Goal: Task Accomplishment & Management: Manage account settings

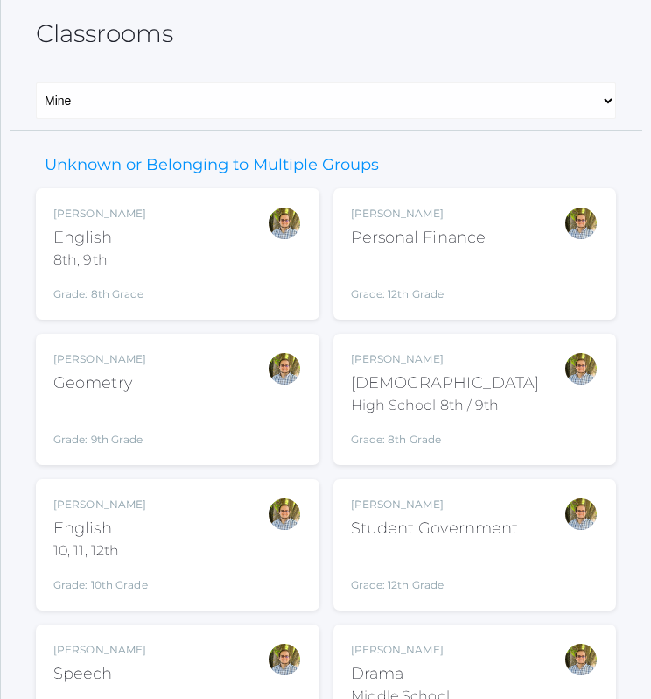
scroll to position [208, 0]
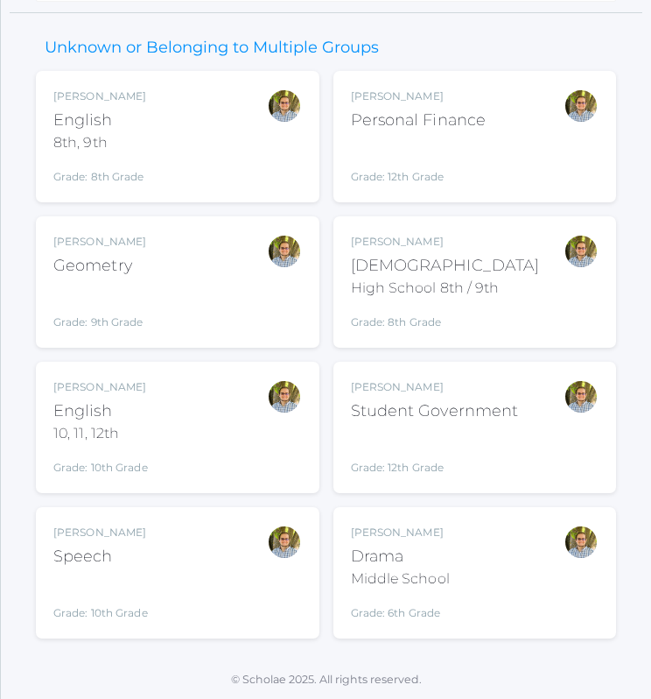
click at [444, 551] on div "Drama" at bounding box center [400, 557] width 99 height 24
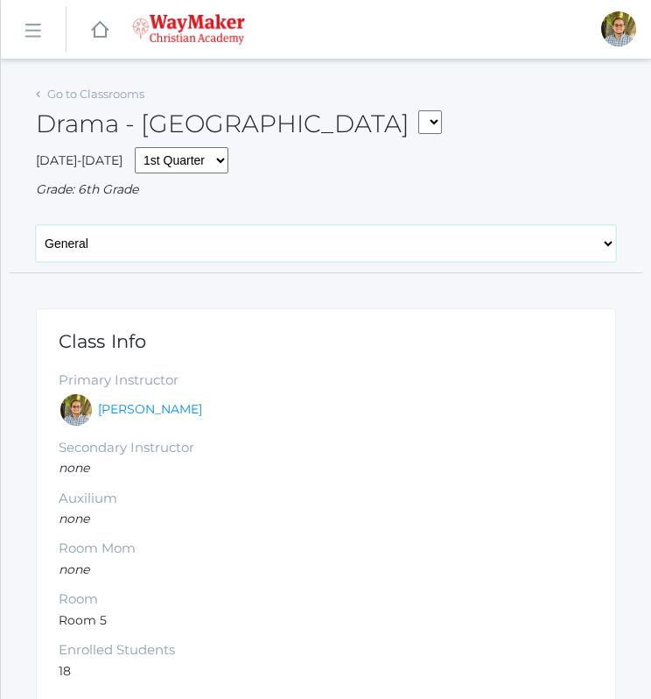
click at [209, 245] on select "General Attendance Attd Summary Gradebook Lesson Plans Students Contacts Schedu…" at bounding box center [326, 243] width 581 height 37
select select "/classrooms/2547/students?term=1"
click at [36, 225] on select "General Attendance Attd Summary Gradebook Lesson Plans Students Contacts Schedu…" at bounding box center [326, 243] width 581 height 37
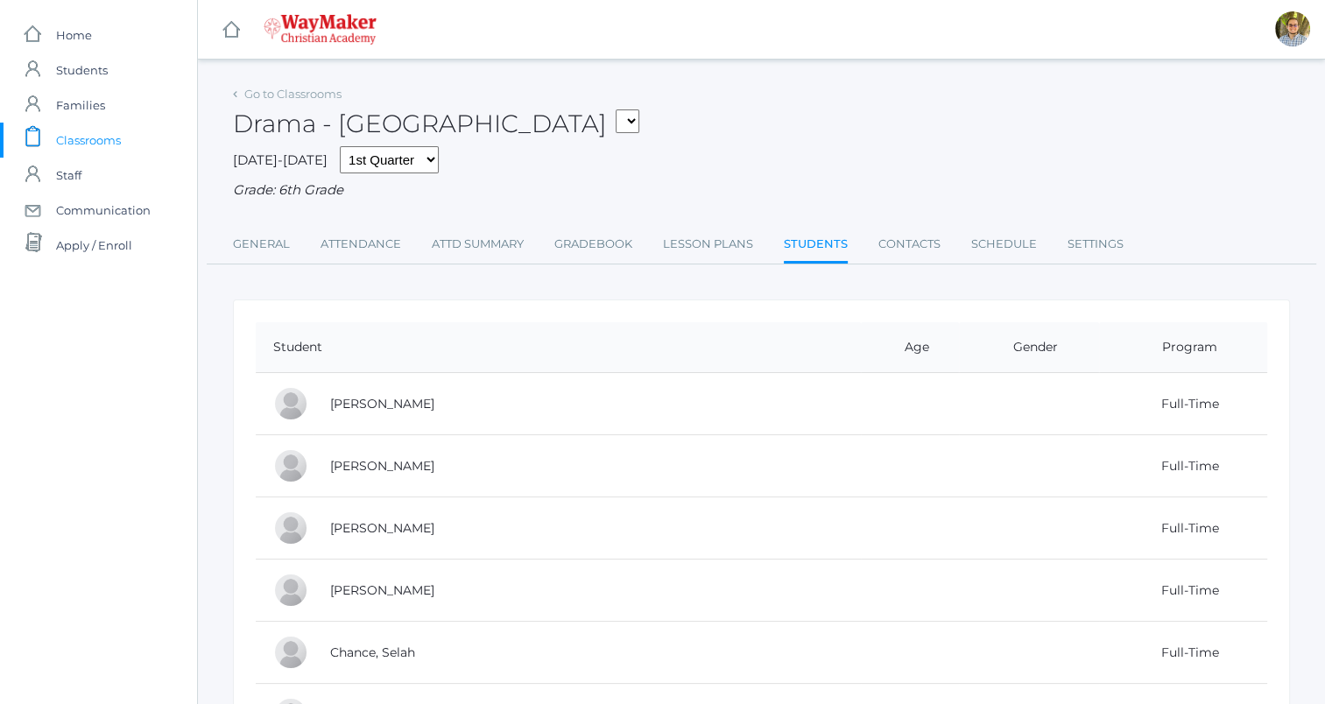
click at [106, 137] on span "Classrooms" at bounding box center [88, 140] width 65 height 35
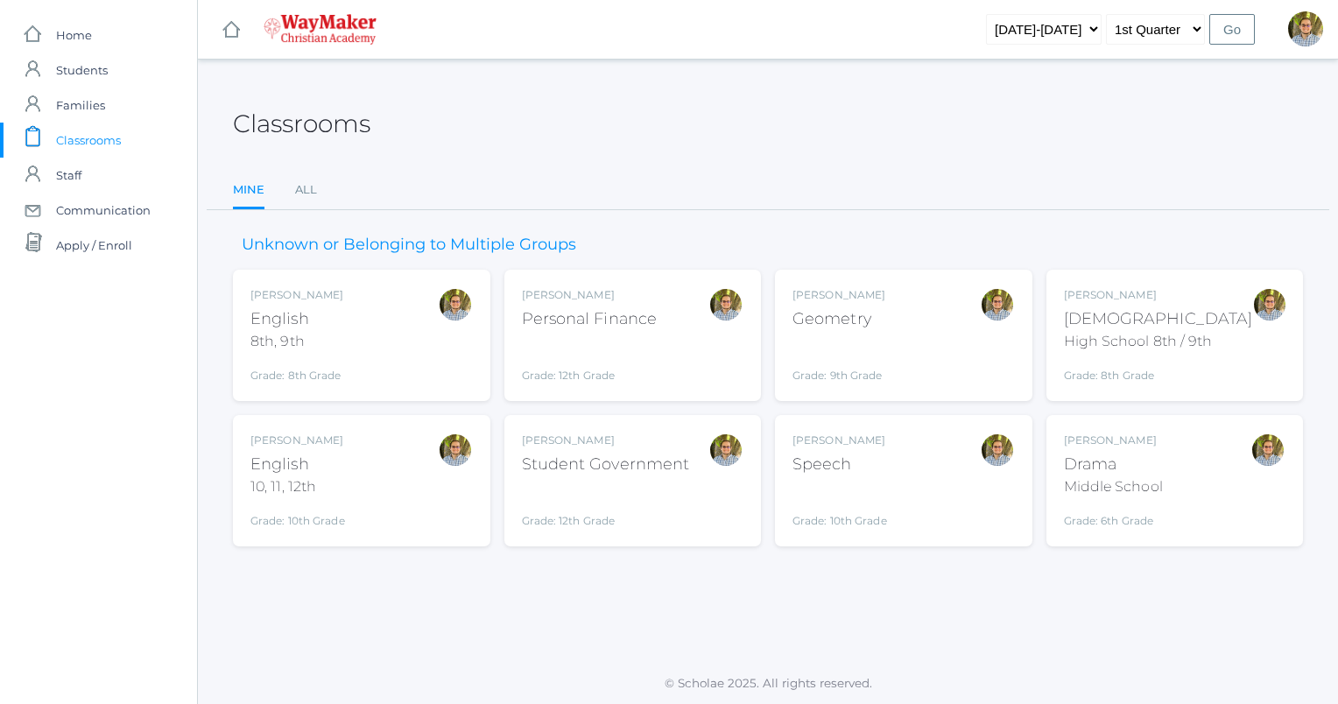
click at [651, 459] on div "Drama" at bounding box center [1113, 465] width 99 height 24
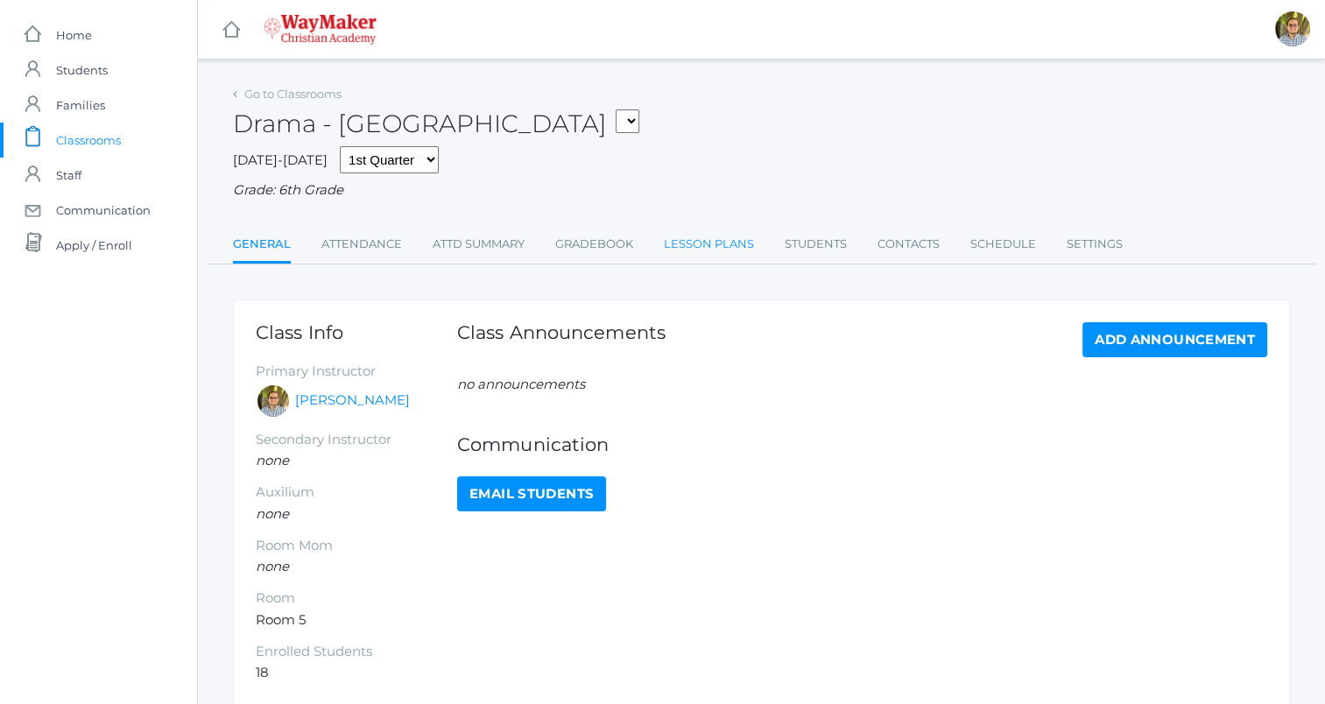
click at [721, 250] on link "Lesson Plans" at bounding box center [709, 244] width 90 height 35
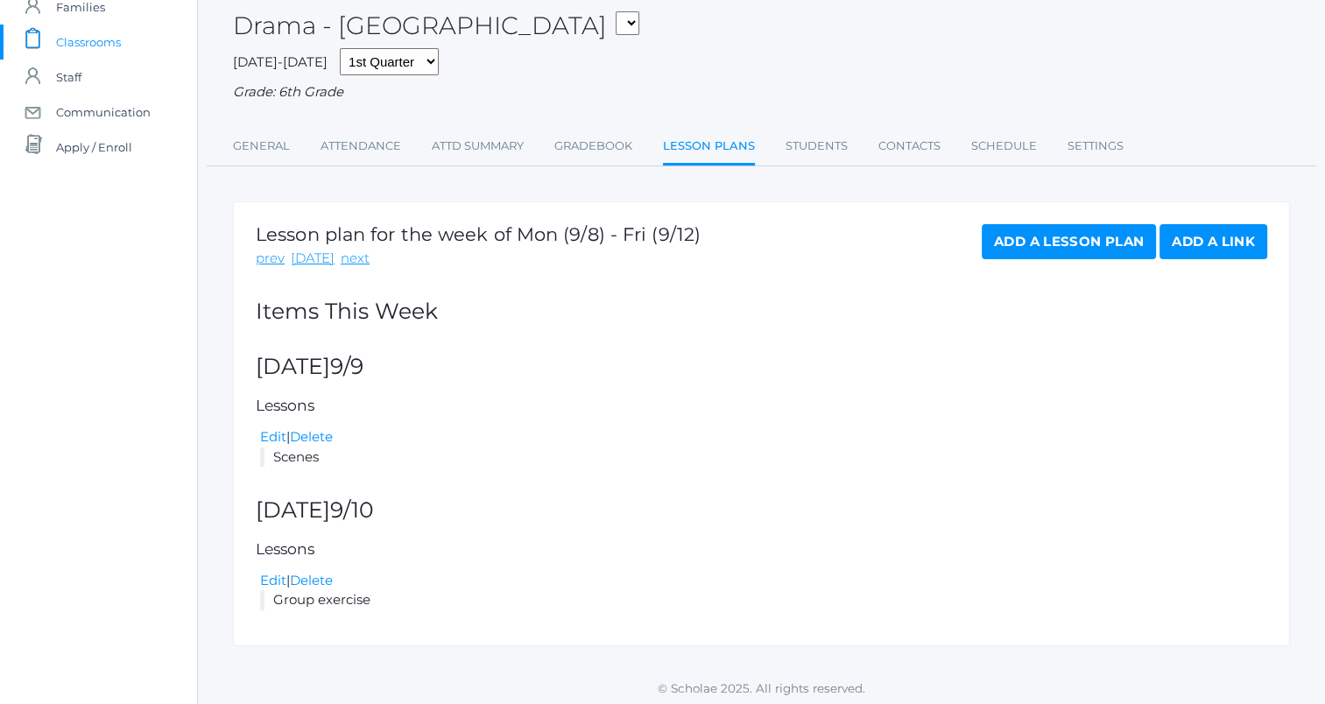
scroll to position [103, 0]
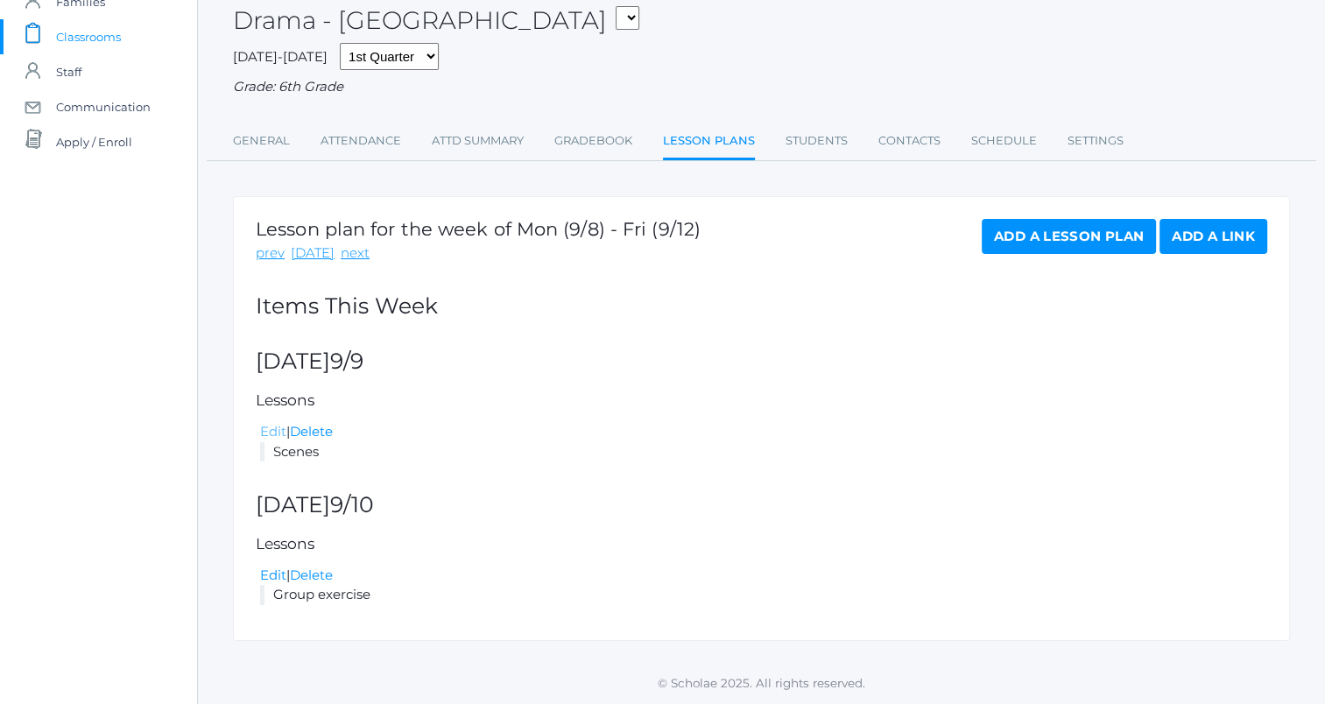
click at [275, 431] on link "Edit" at bounding box center [273, 431] width 26 height 17
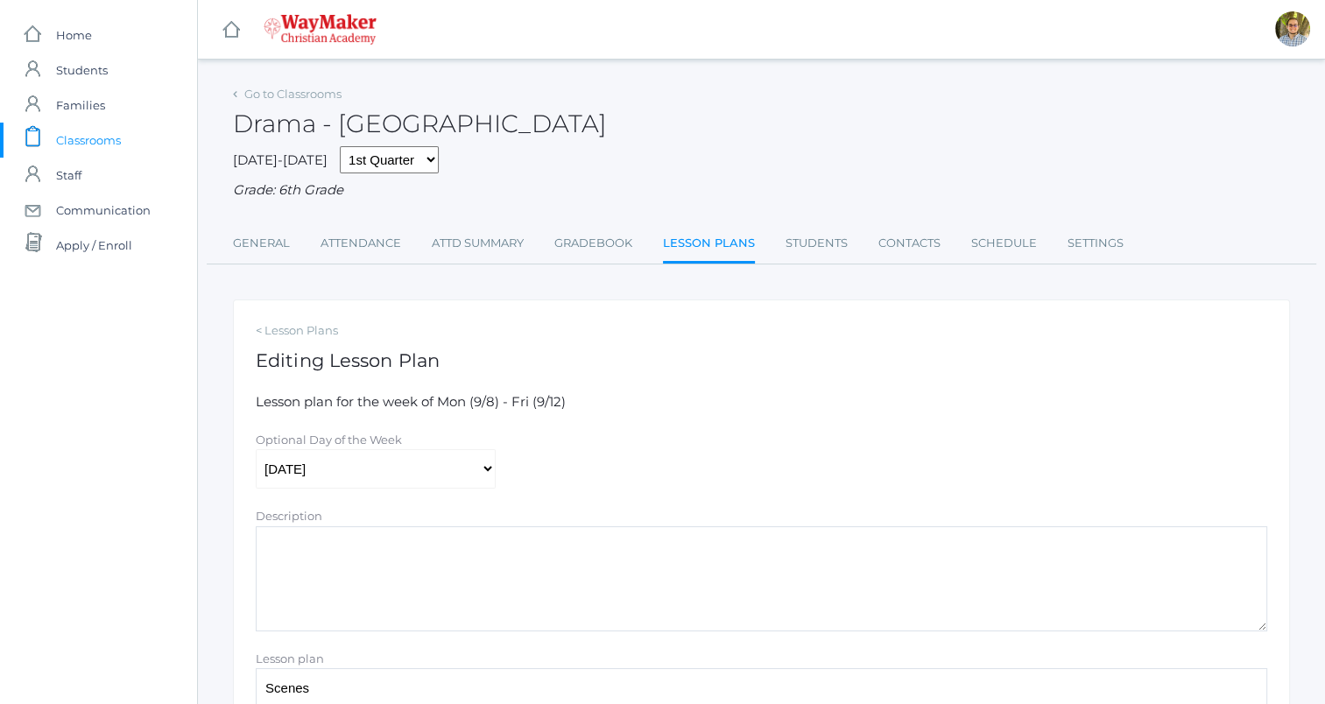
scroll to position [285, 0]
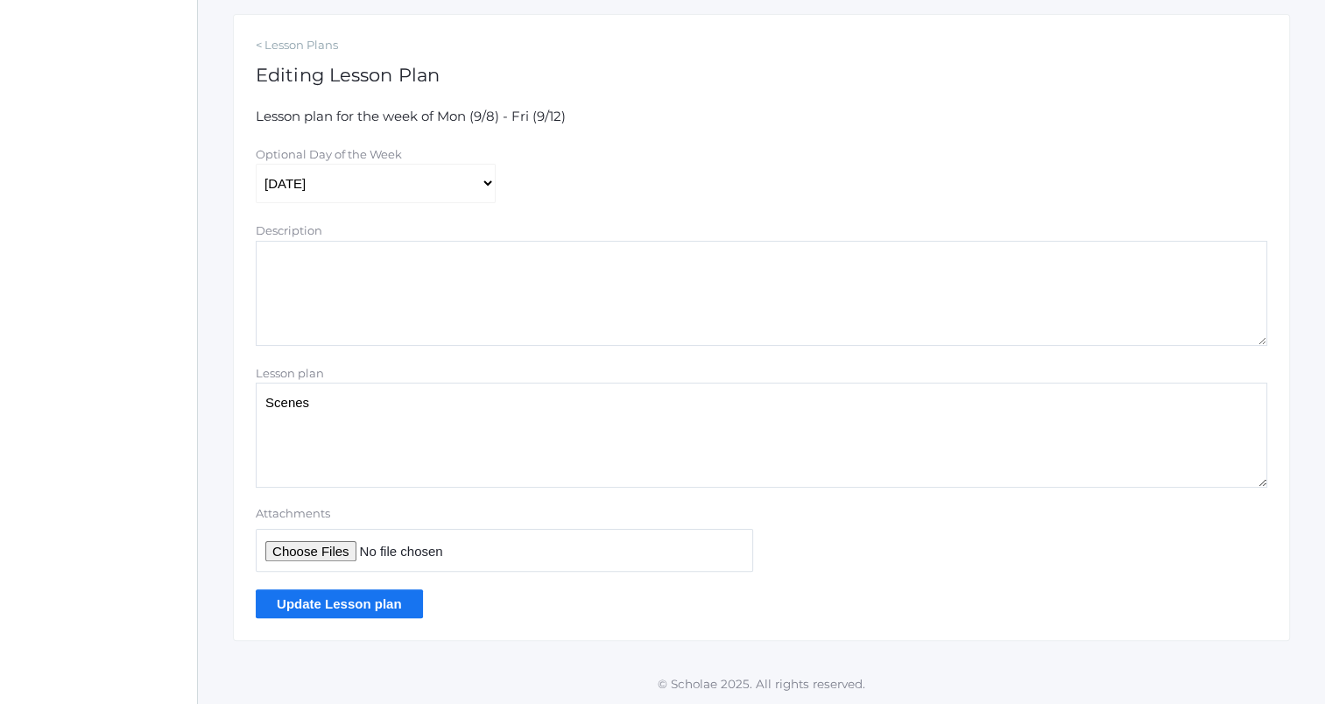
click at [264, 399] on textarea "Scenes" at bounding box center [761, 435] width 1011 height 105
type textarea "Seating chart Scenes"
click at [319, 549] on input "Attachments" at bounding box center [504, 550] width 497 height 43
type input "C:\fakepath\Theater seating chart.docx"
click at [325, 605] on input "Update Lesson plan" at bounding box center [339, 603] width 167 height 29
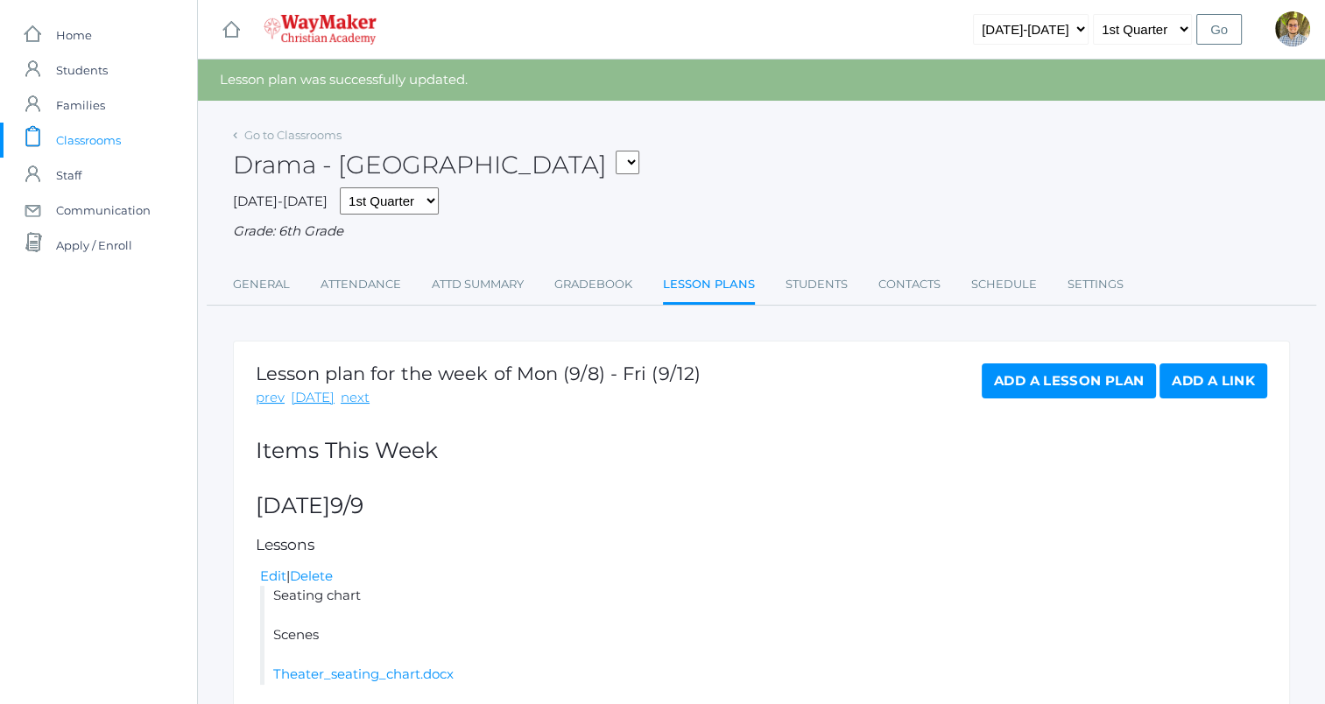
click at [117, 137] on span "Classrooms" at bounding box center [88, 140] width 65 height 35
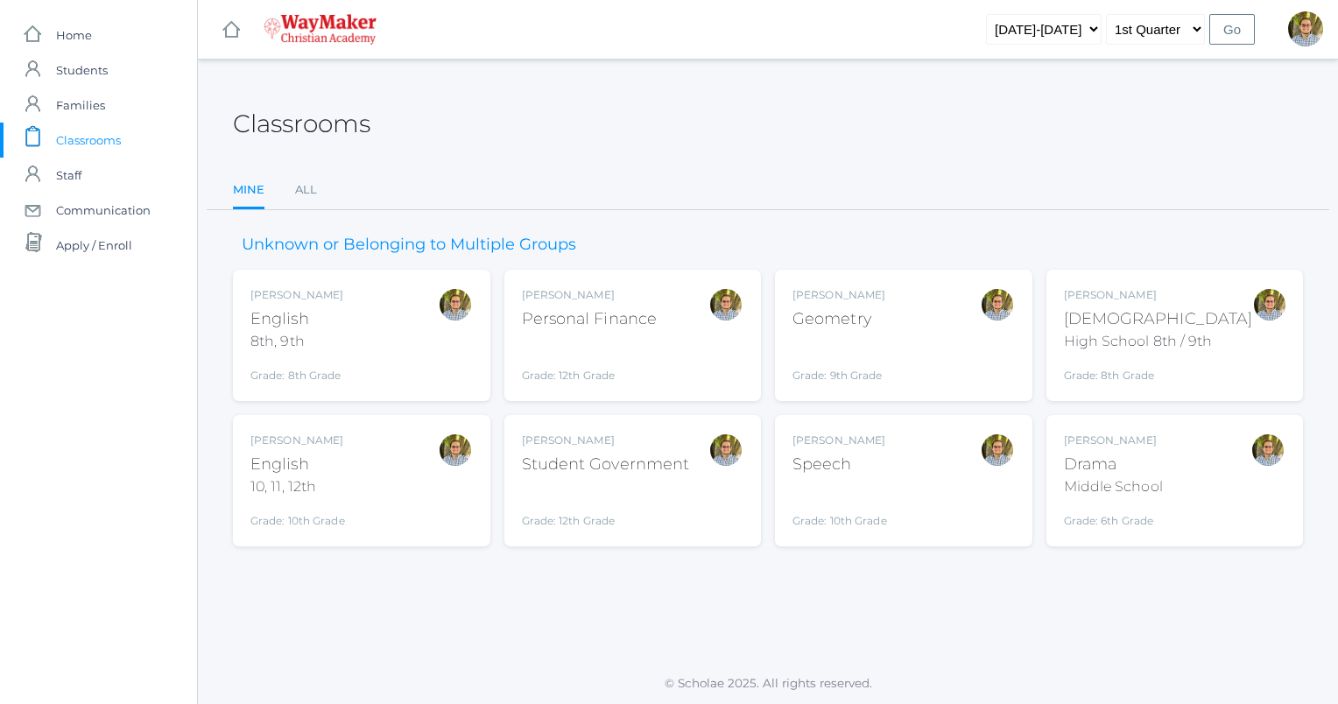
click at [378, 326] on div "Kylen Braileanu English 8th, 9th Grade: 8th Grade 08ENGLISH" at bounding box center [361, 335] width 222 height 96
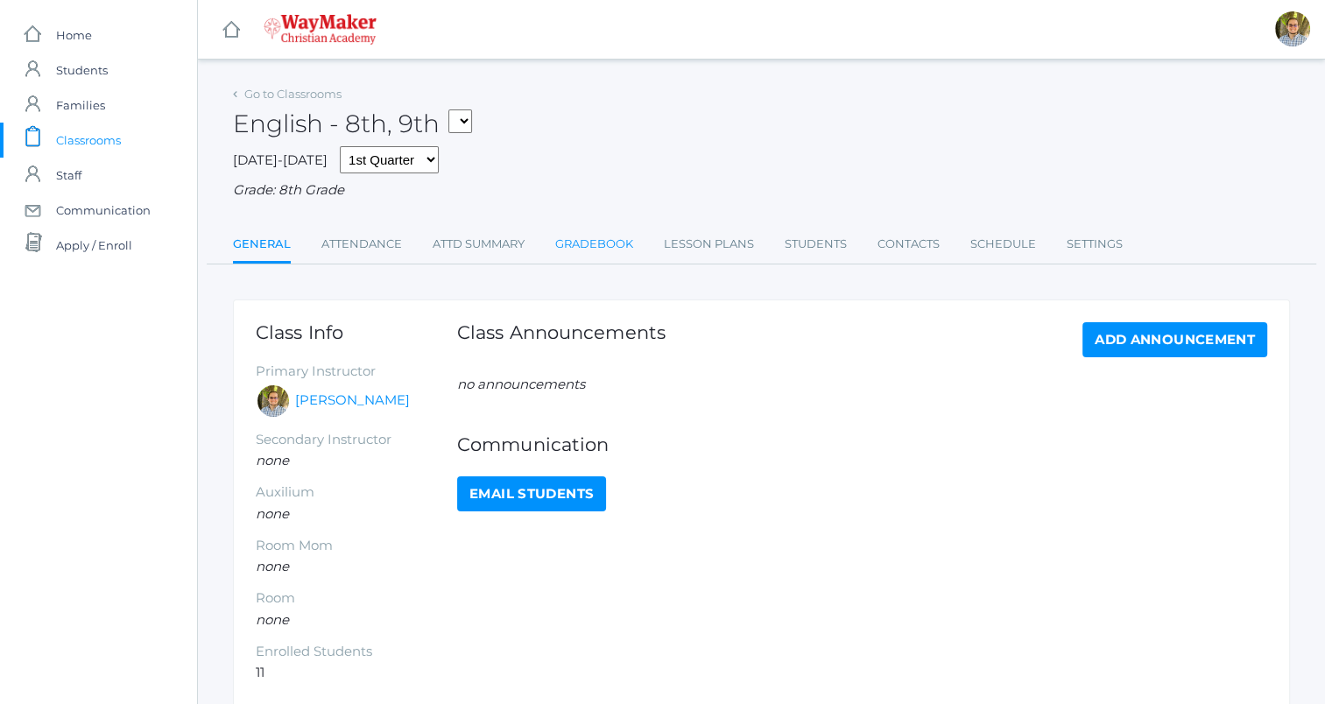
click at [599, 242] on link "Gradebook" at bounding box center [594, 244] width 78 height 35
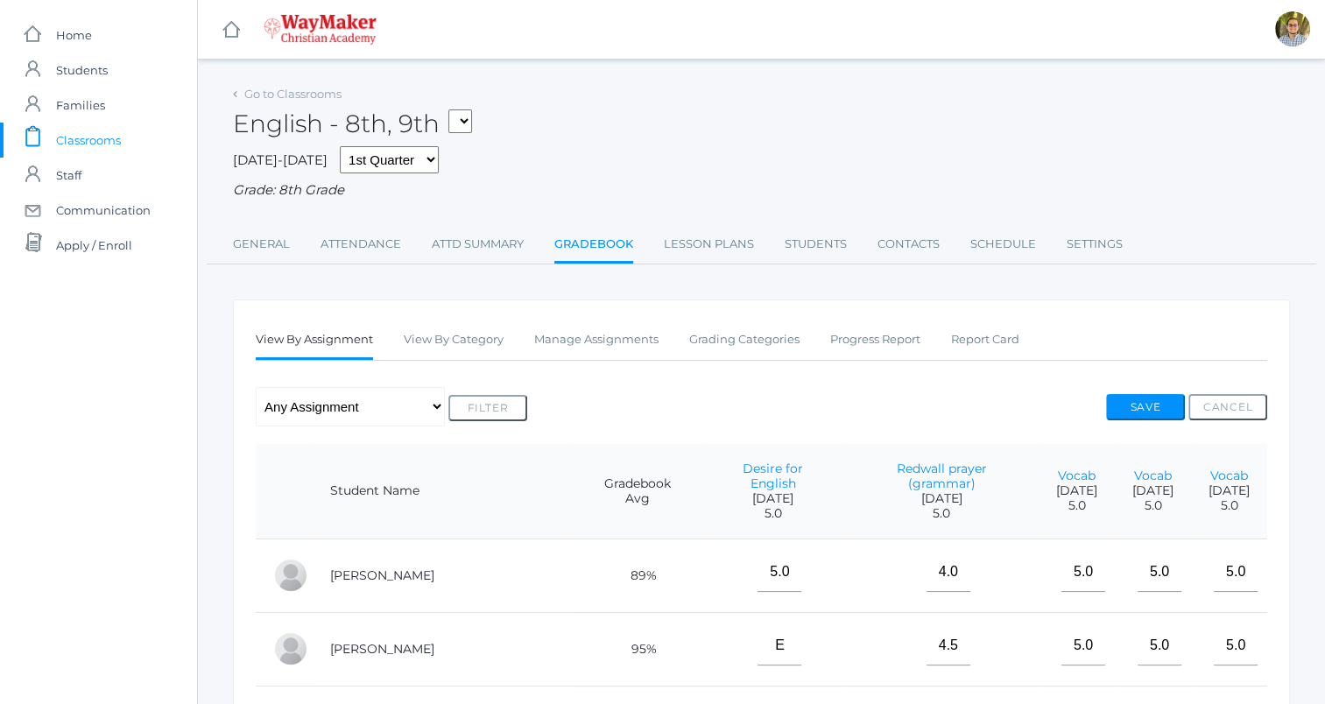
click at [98, 140] on span "Classrooms" at bounding box center [88, 140] width 65 height 35
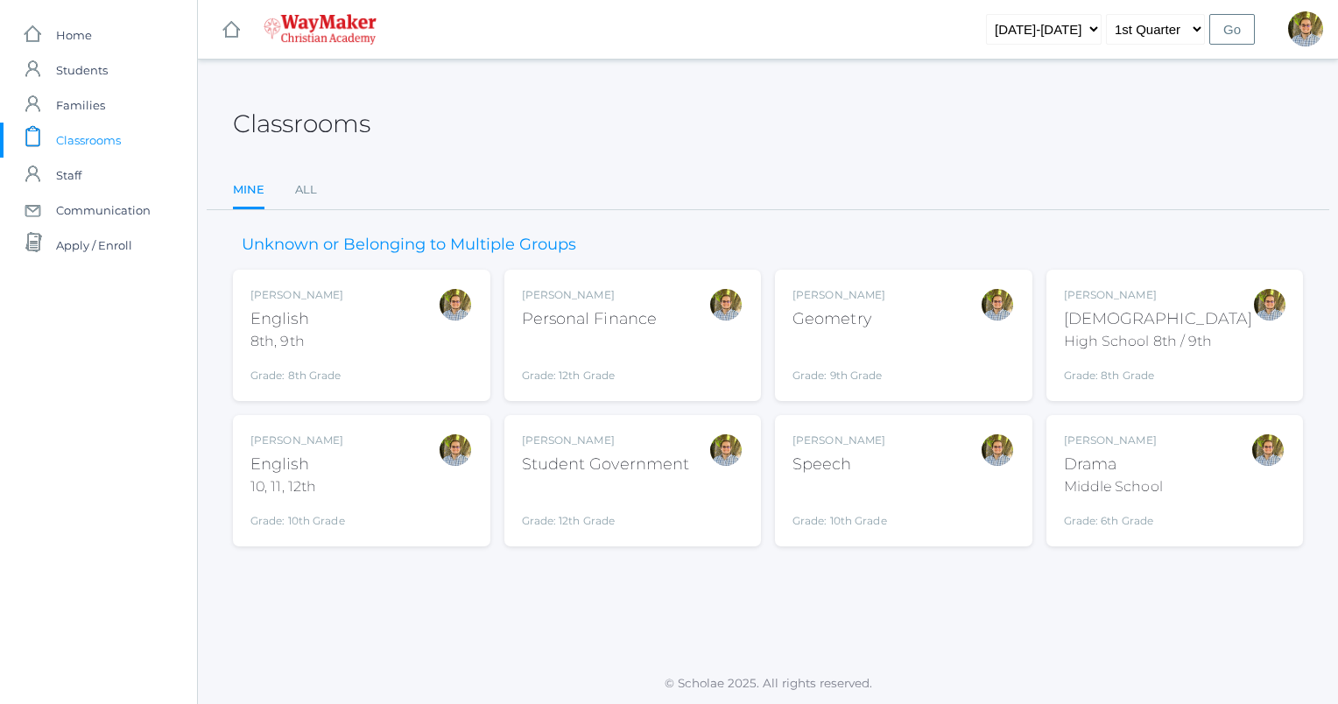
click at [1185, 468] on div "Kylen Braileanu Drama Middle School Grade: 6th Grade THEATER" at bounding box center [1175, 481] width 222 height 96
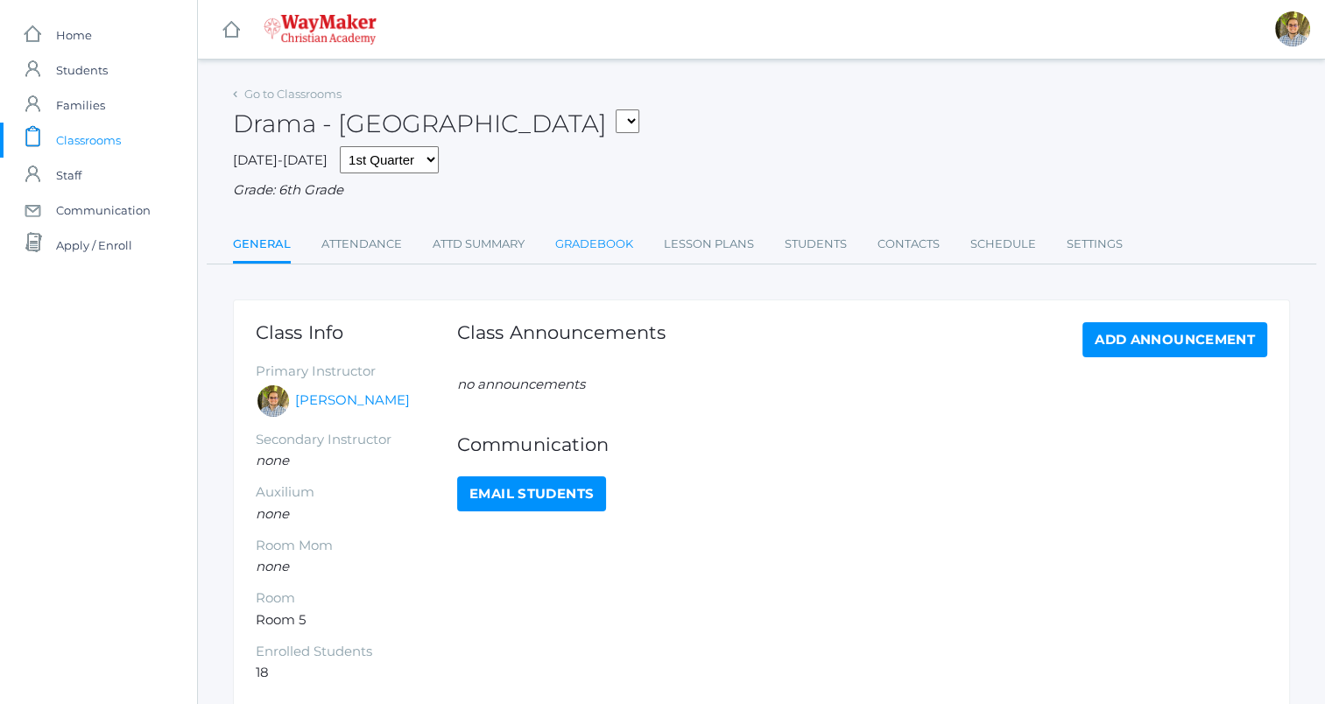
click at [601, 249] on link "Gradebook" at bounding box center [594, 244] width 78 height 35
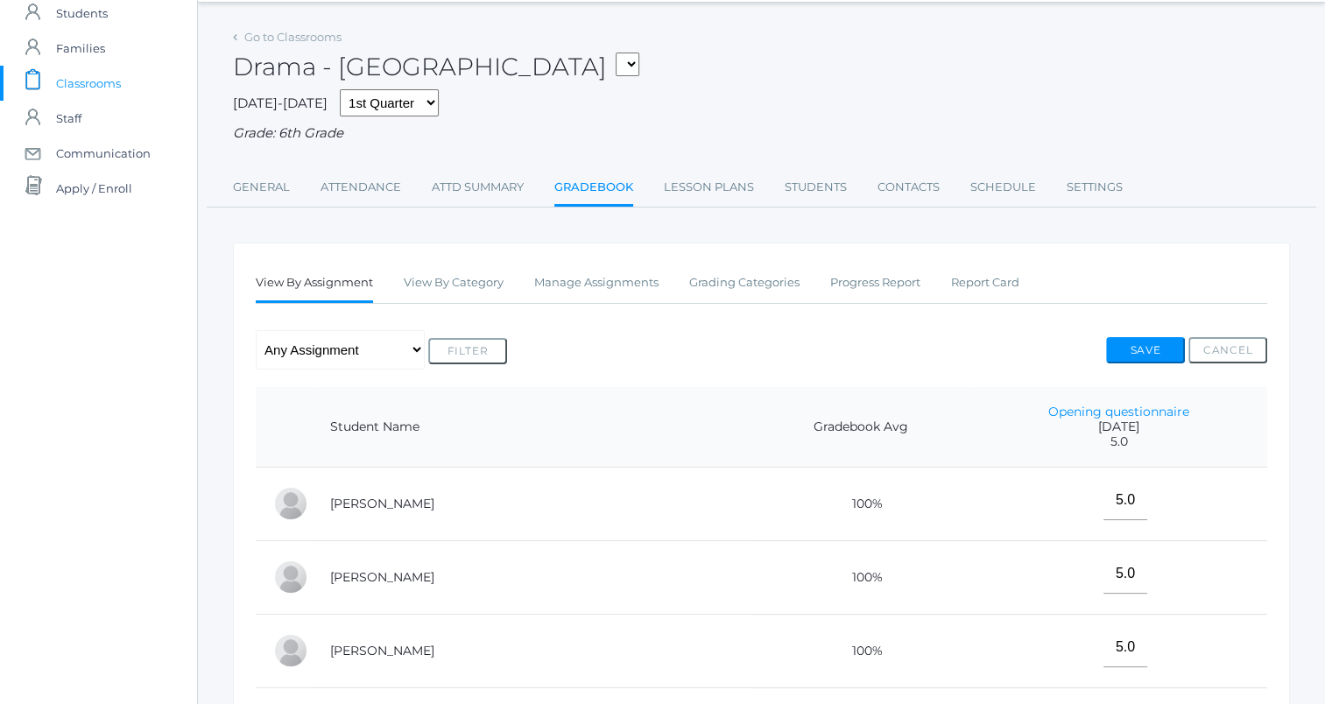
scroll to position [88, 0]
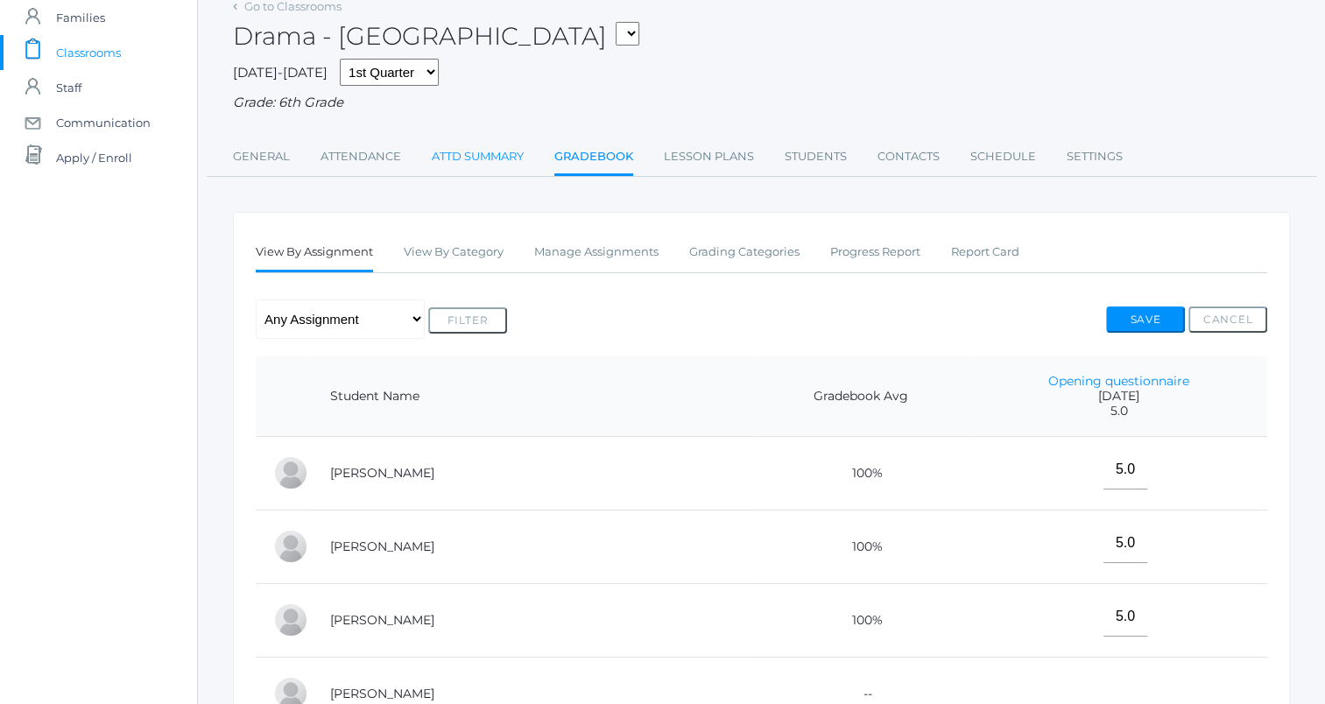
click at [452, 147] on link "Attd Summary" at bounding box center [478, 156] width 92 height 35
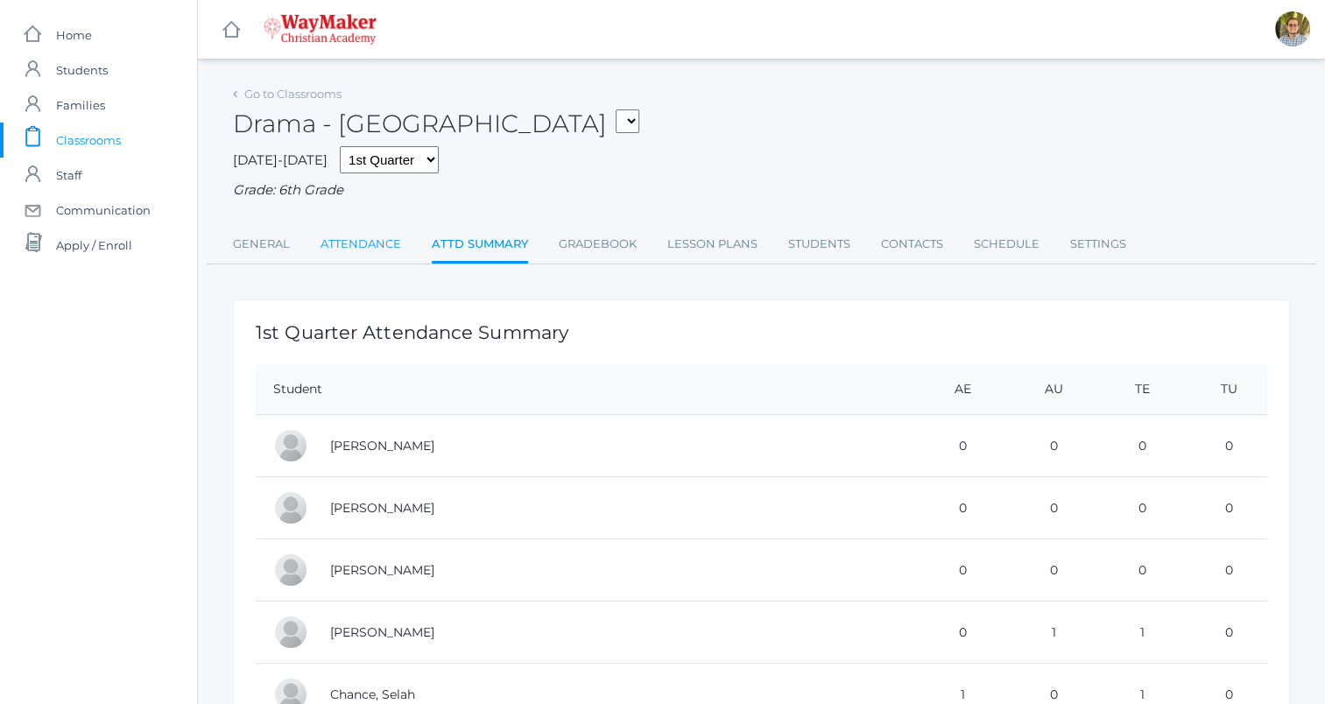
click at [348, 251] on link "Attendance" at bounding box center [360, 244] width 81 height 35
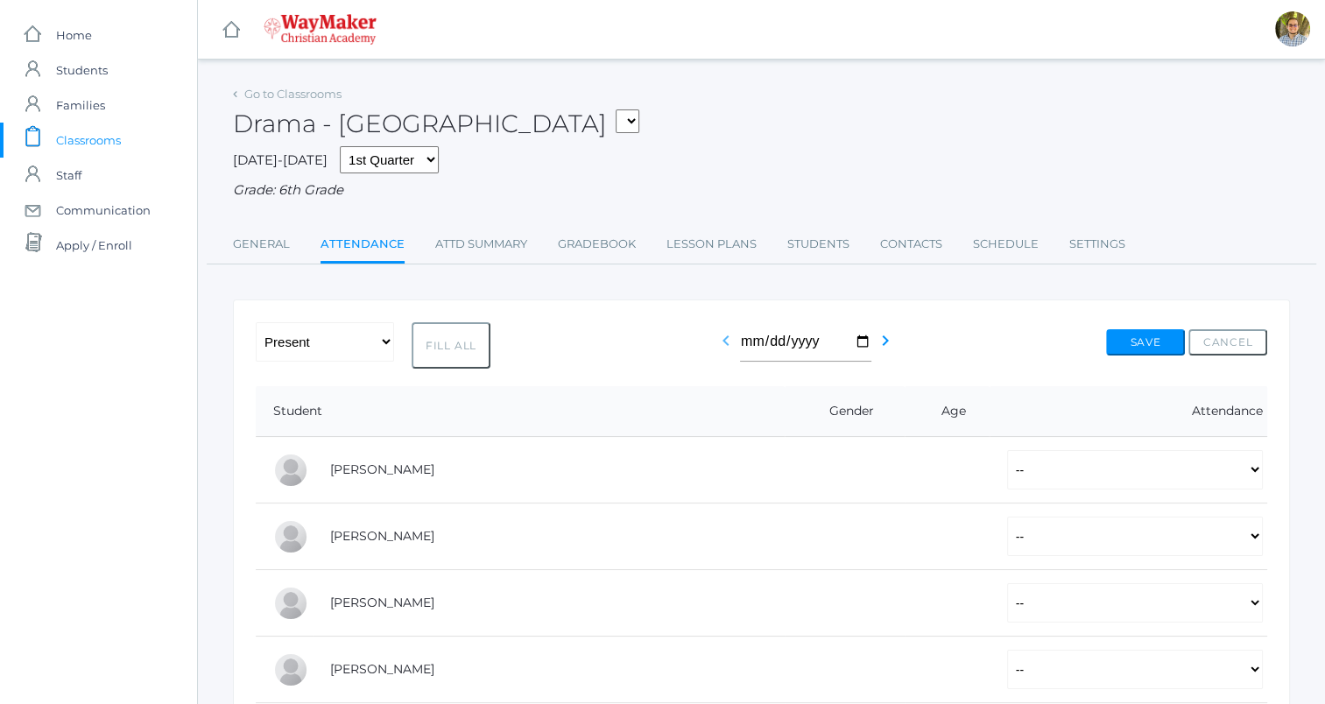
click at [721, 354] on link "chevron_left" at bounding box center [725, 346] width 21 height 17
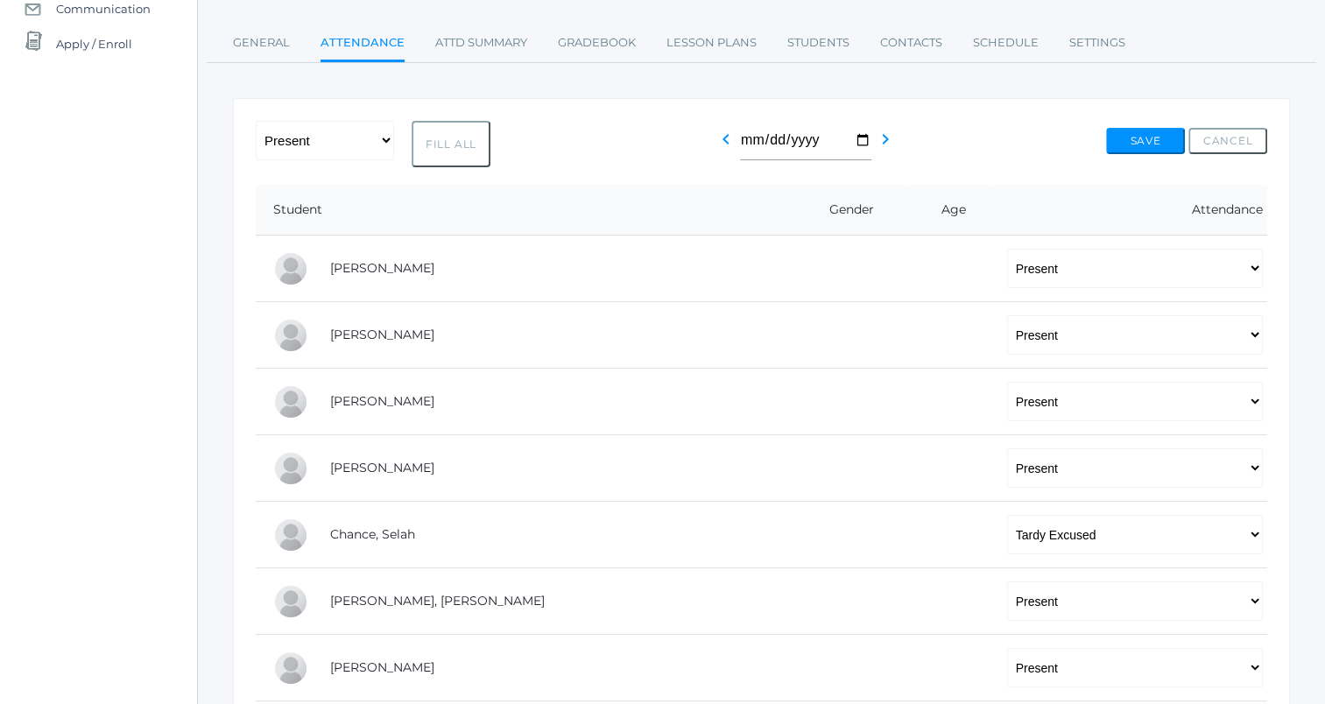
scroll to position [175, 0]
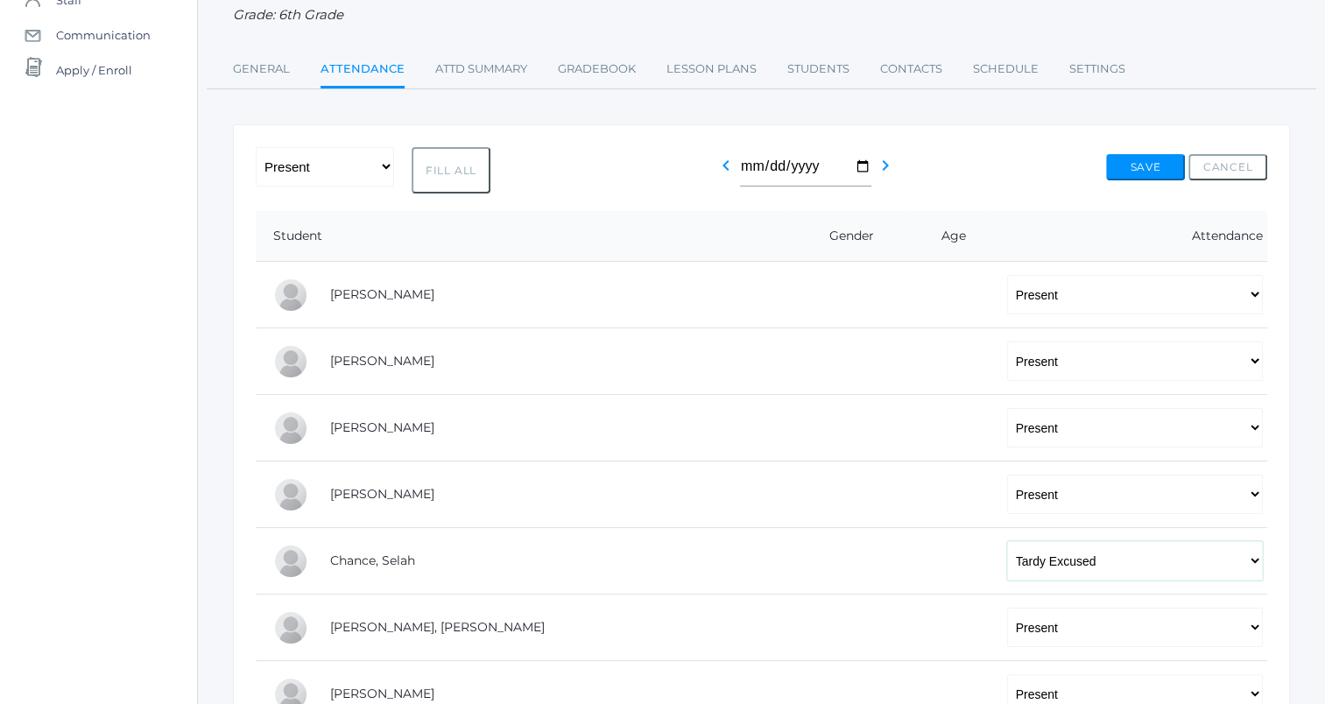
click at [1080, 561] on select "-- Present Tardy Excused Tardy Unexcused Absent Excused Absent Unexcused" at bounding box center [1135, 560] width 256 height 39
click at [1170, 560] on select "-- Present Tardy Excused Tardy Unexcused Absent Excused Absent Unexcused" at bounding box center [1135, 560] width 256 height 39
select select "AE"
click at [1007, 541] on select "-- Present Tardy Excused Tardy Unexcused Absent Excused Absent Unexcused" at bounding box center [1135, 560] width 256 height 39
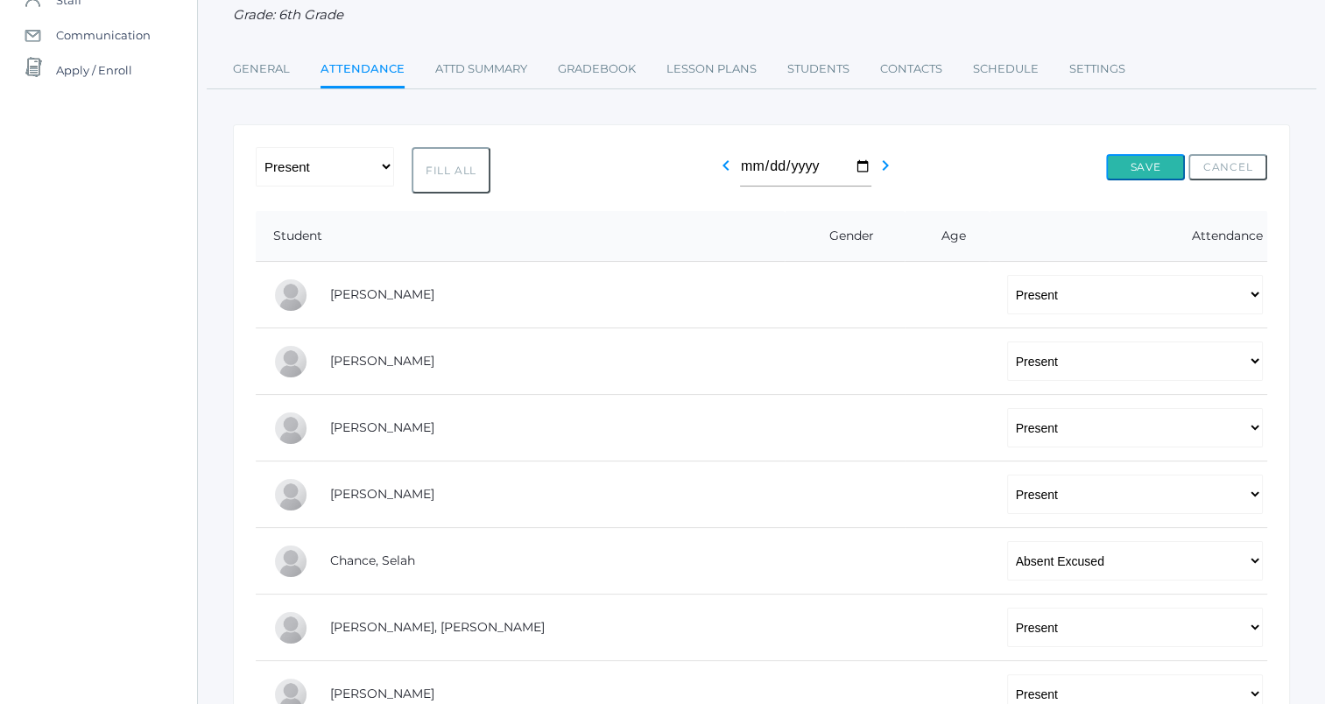
click at [1138, 164] on button "Save" at bounding box center [1145, 167] width 79 height 26
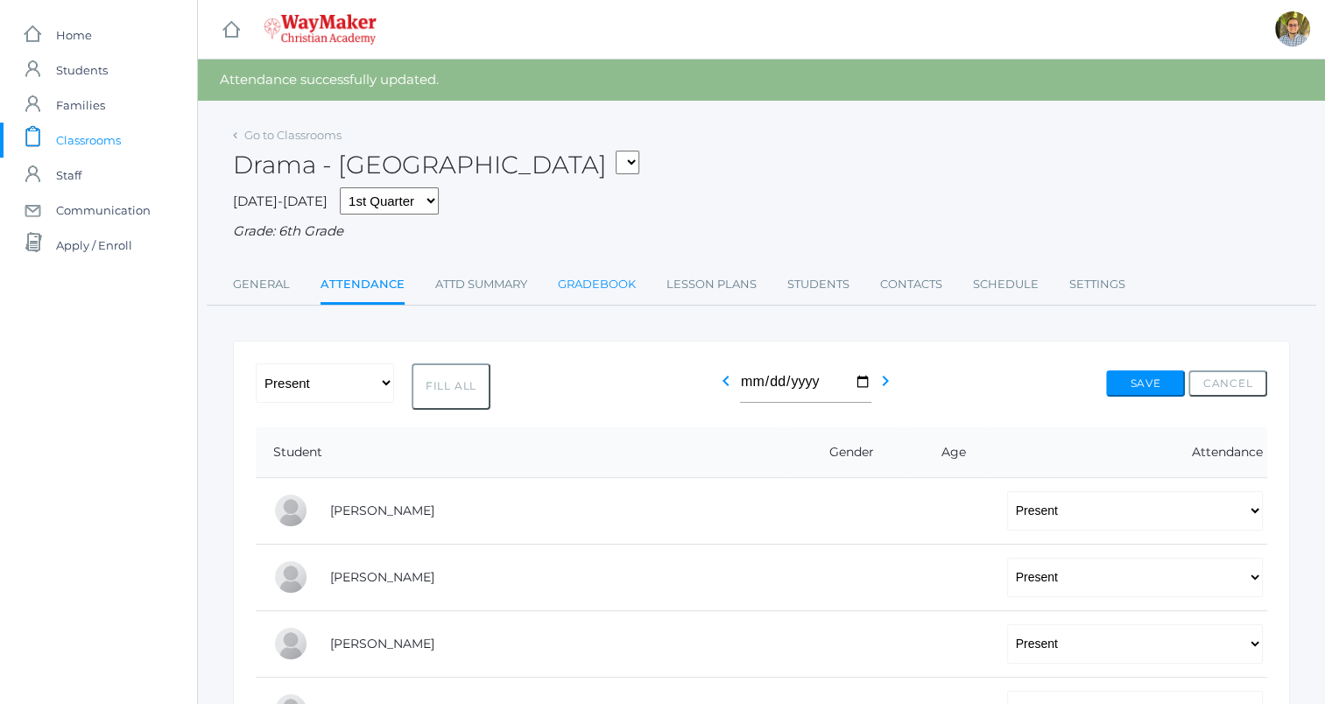
click at [591, 286] on link "Gradebook" at bounding box center [597, 284] width 78 height 35
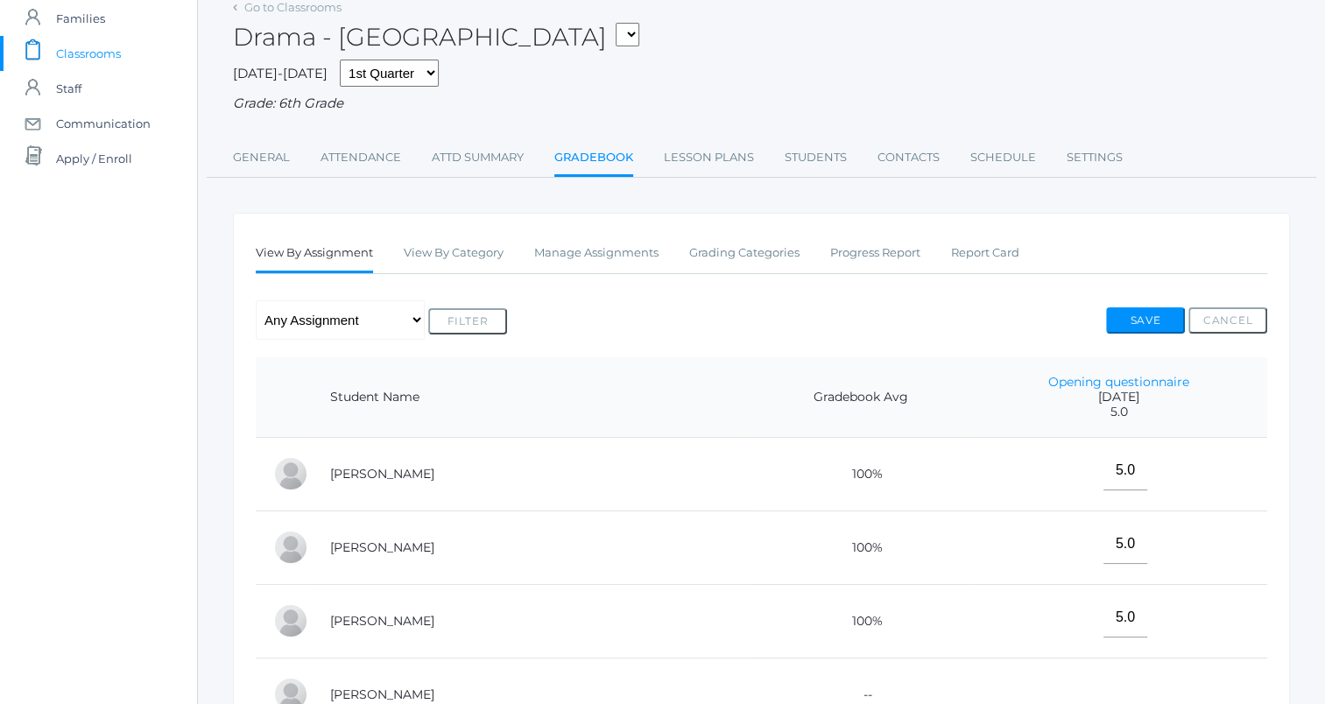
scroll to position [88, 0]
click at [587, 263] on link "Manage Assignments" at bounding box center [596, 252] width 124 height 35
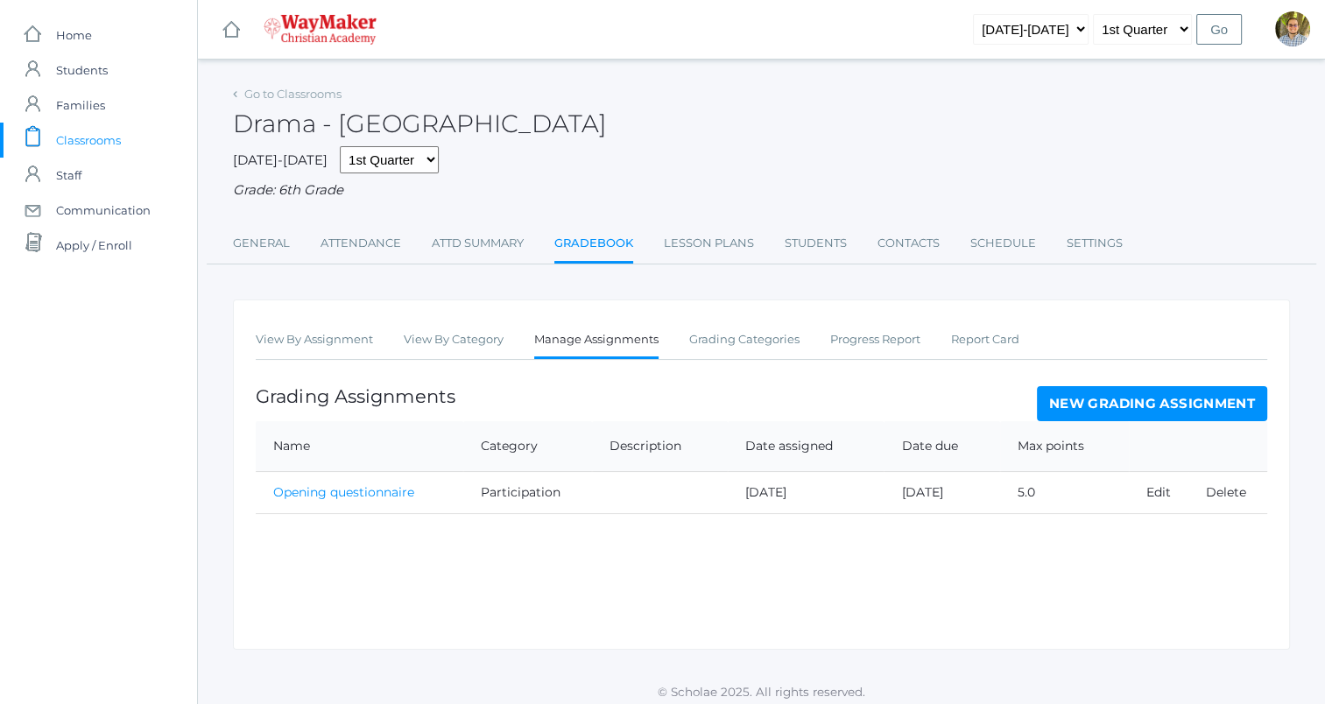
click at [1123, 409] on link "New Grading Assignment" at bounding box center [1152, 403] width 230 height 35
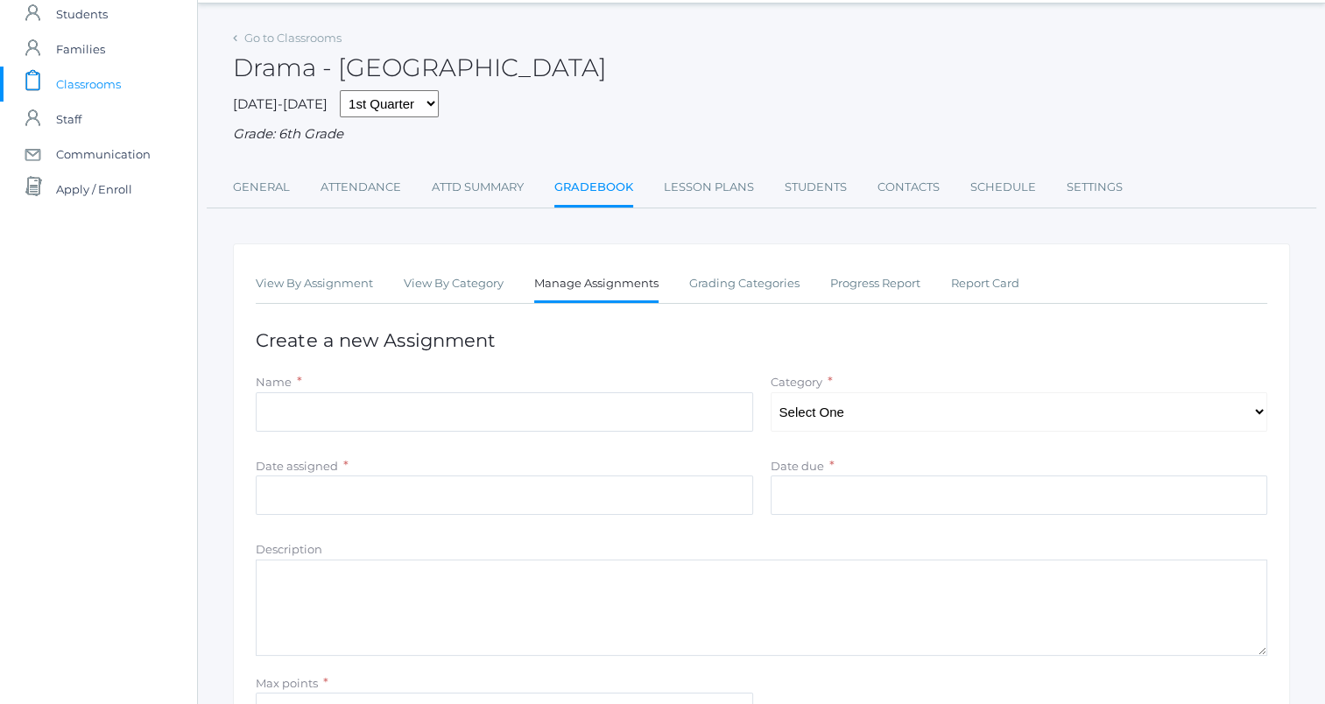
scroll to position [88, 0]
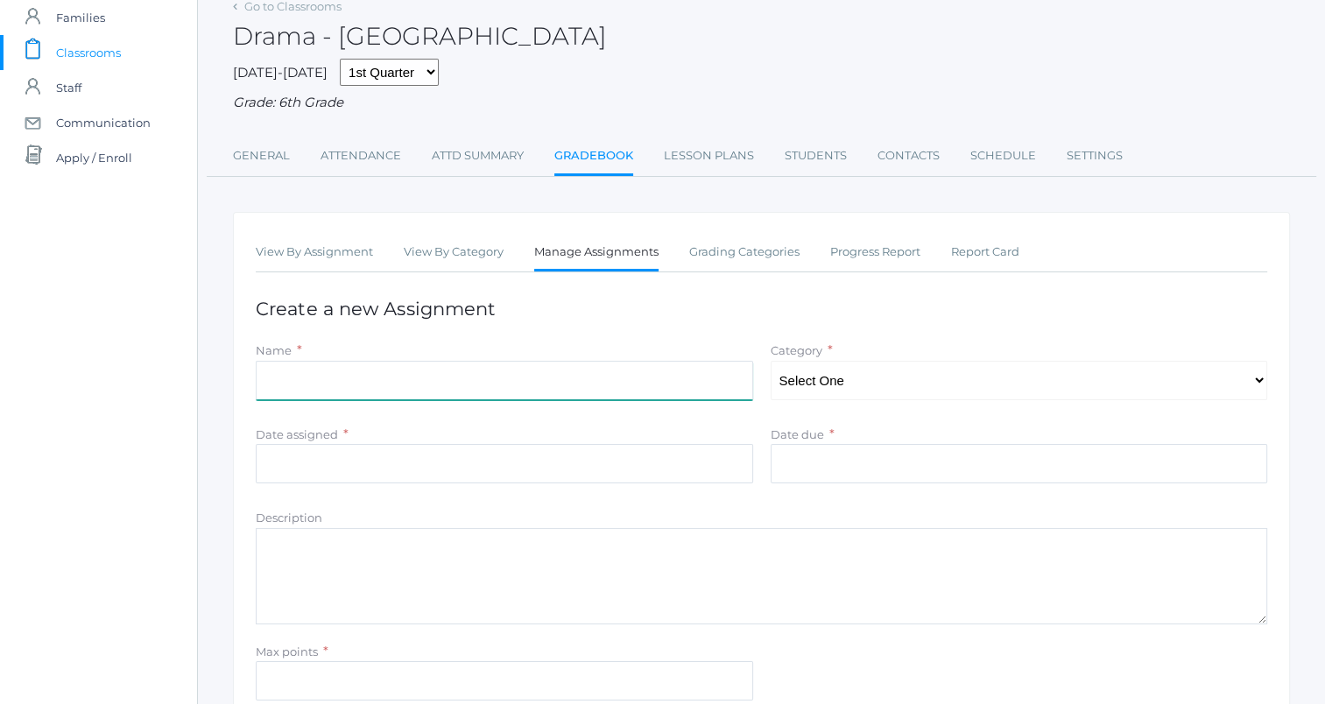
click at [564, 398] on input "Name" at bounding box center [504, 380] width 497 height 39
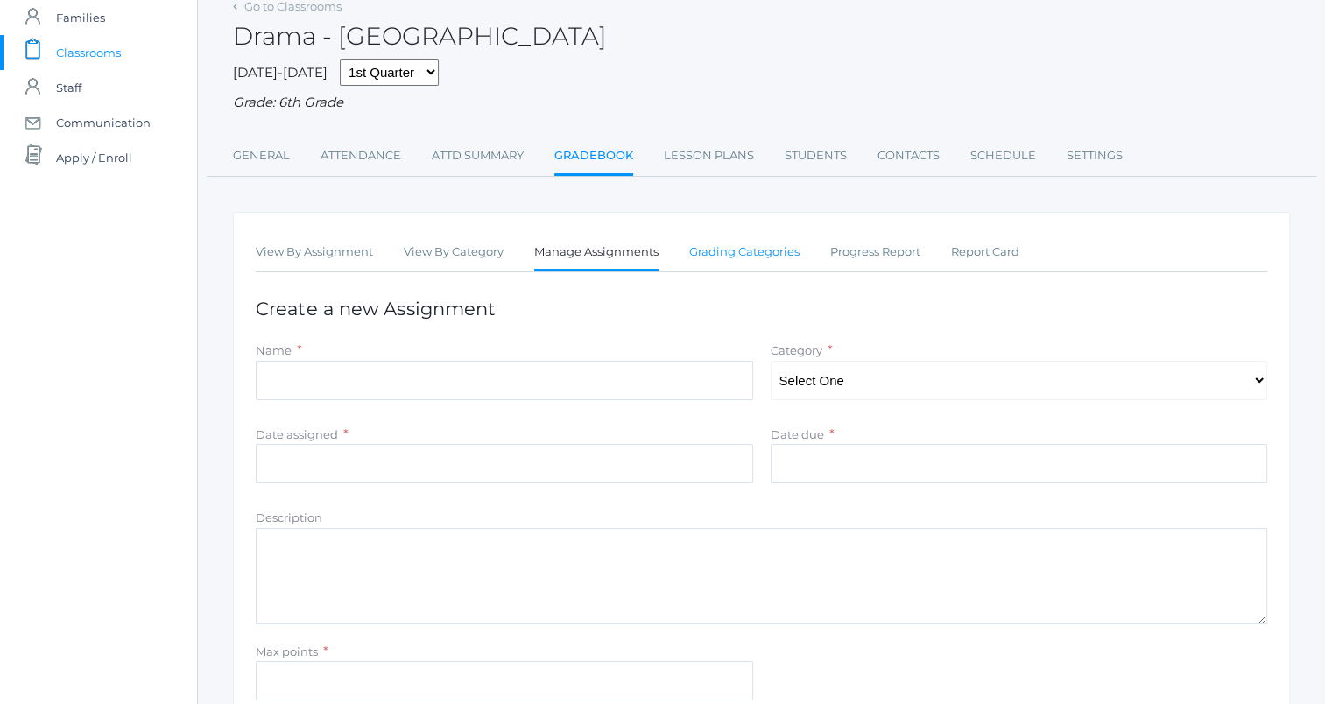
click at [700, 254] on link "Grading Categories" at bounding box center [744, 252] width 110 height 35
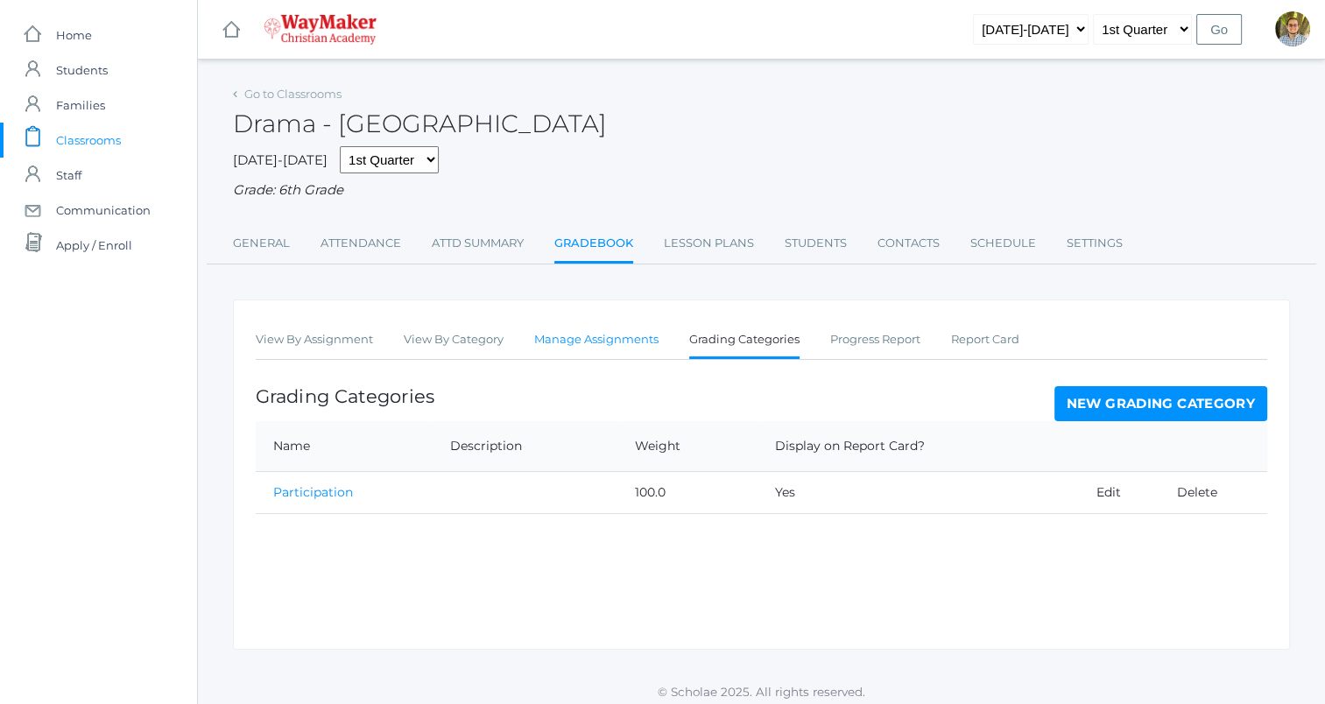
click at [628, 346] on link "Manage Assignments" at bounding box center [596, 339] width 124 height 35
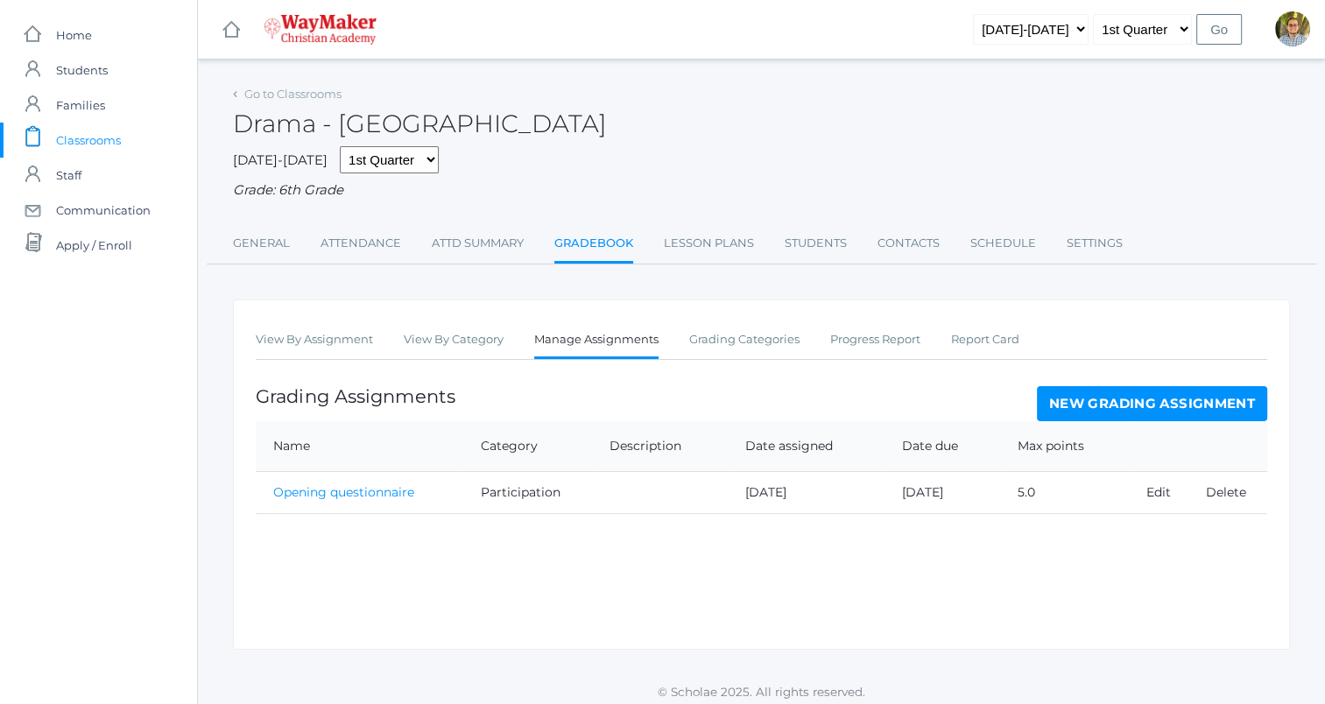
click at [1100, 405] on link "New Grading Assignment" at bounding box center [1152, 403] width 230 height 35
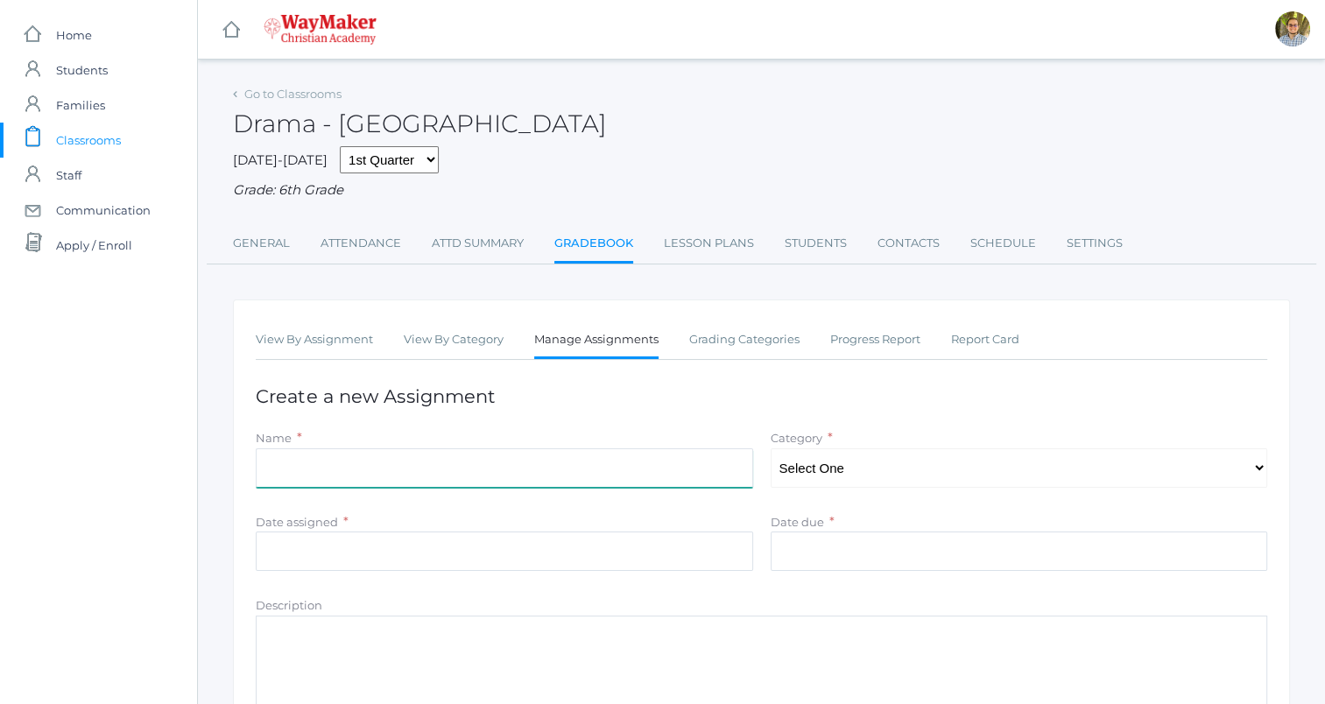
click at [602, 456] on input "Name" at bounding box center [504, 467] width 497 height 39
type input "Classroom engagement"
click at [907, 461] on select "Select One Participation" at bounding box center [1019, 467] width 497 height 39
select select "1112"
click at [771, 448] on select "Select One Participation" at bounding box center [1019, 467] width 497 height 39
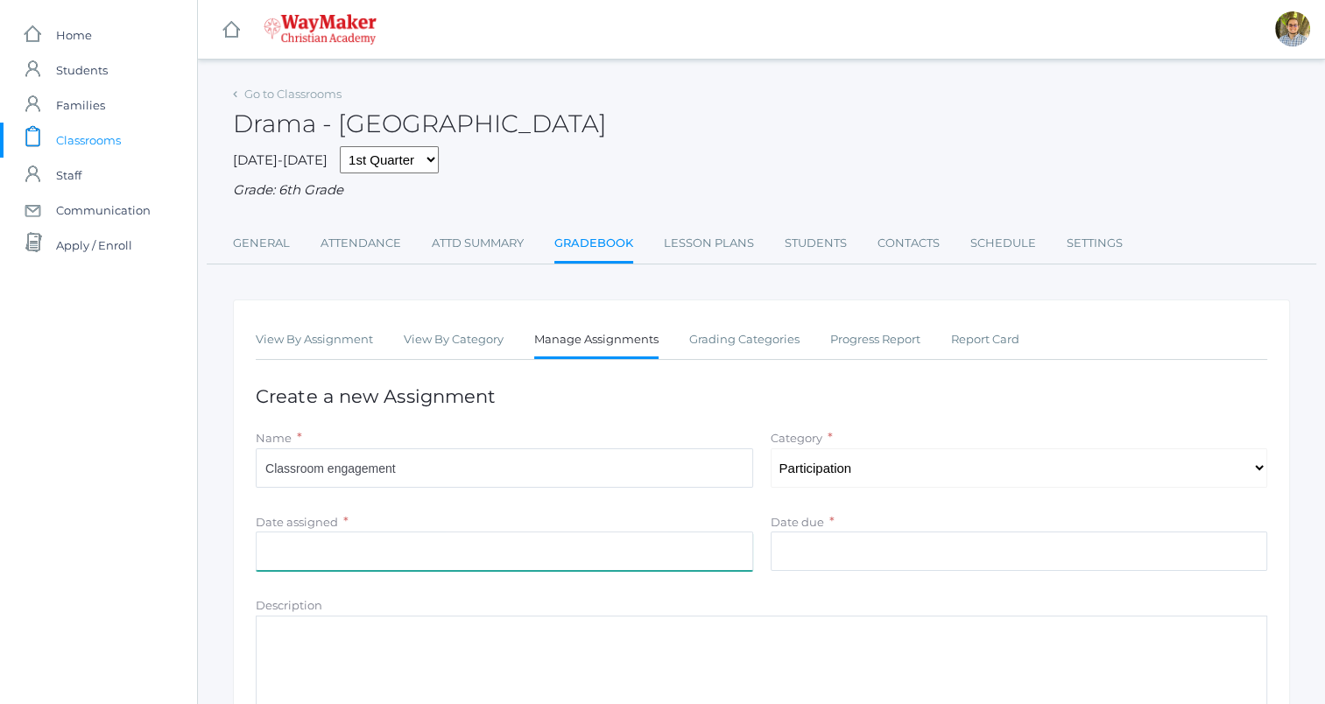
click at [672, 533] on input "Date assigned" at bounding box center [504, 550] width 497 height 39
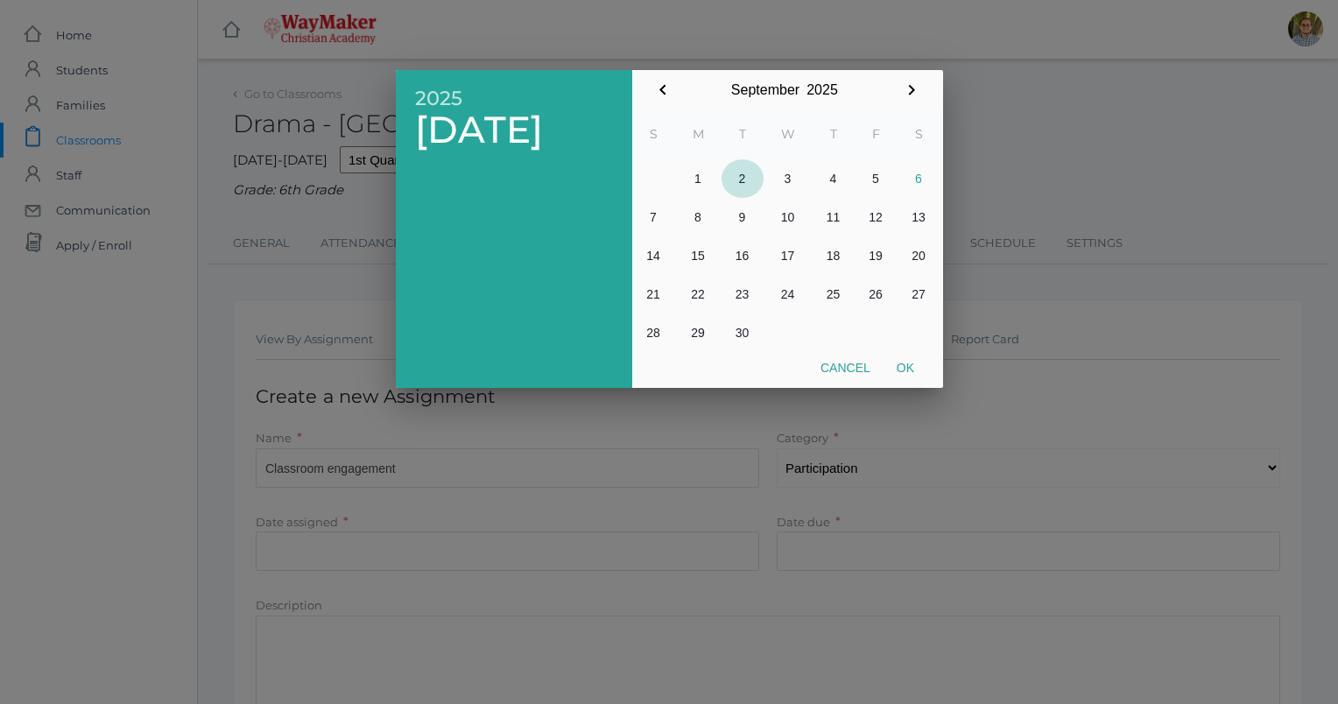
click at [735, 175] on button "2" at bounding box center [742, 178] width 42 height 39
click at [901, 368] on button "Ok" at bounding box center [905, 368] width 44 height 32
type input "[DATE]"
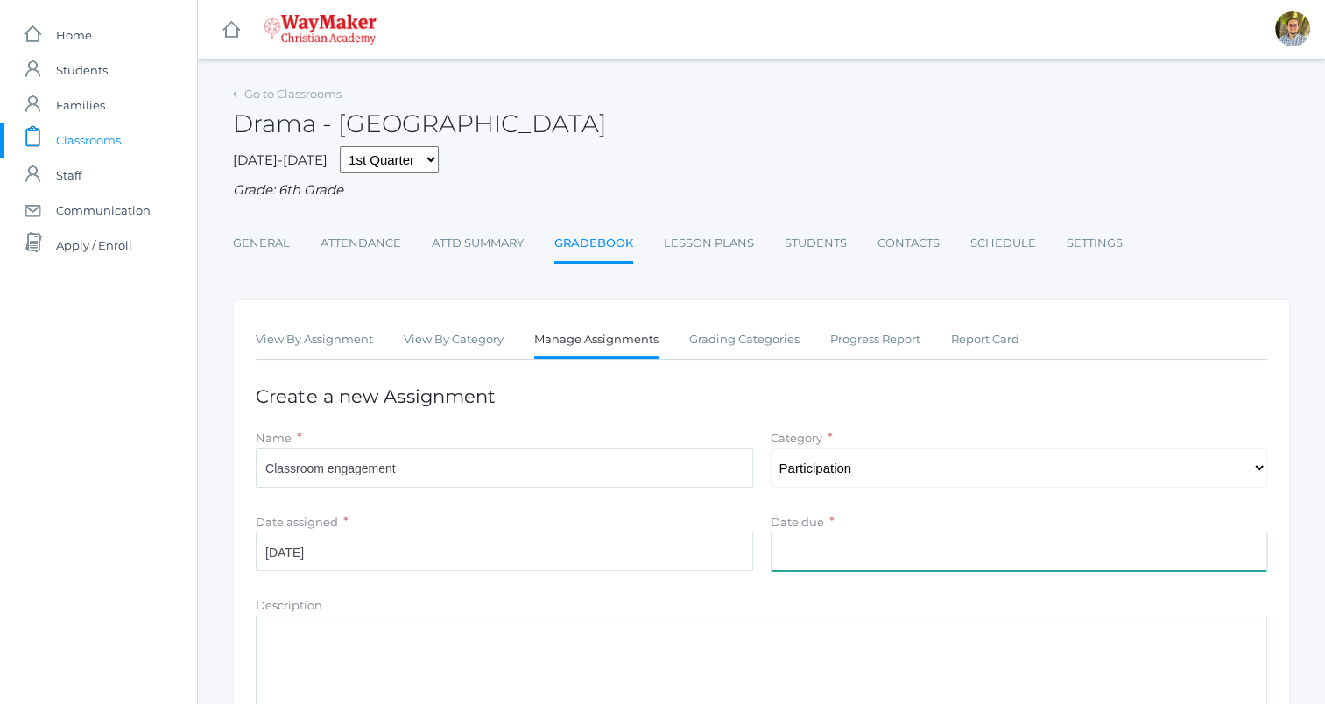
click at [894, 533] on input "Date due" at bounding box center [1019, 550] width 497 height 39
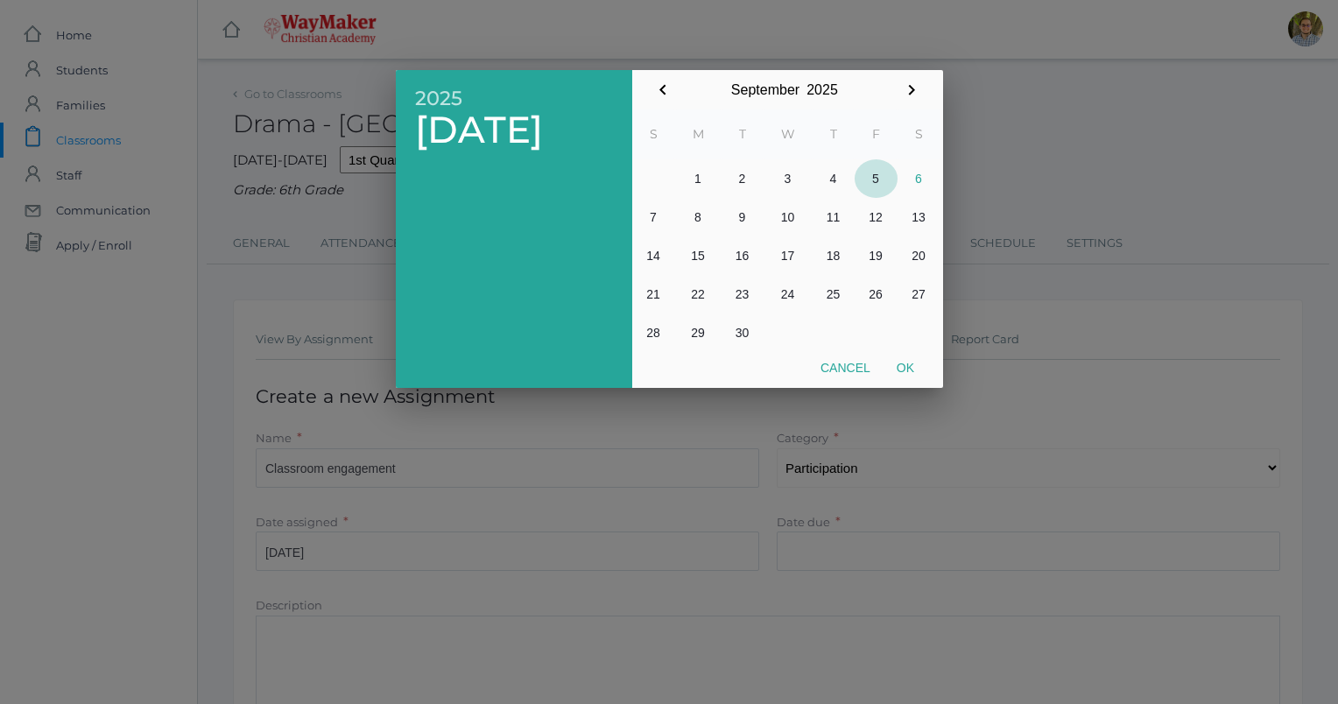
click at [872, 172] on button "5" at bounding box center [876, 178] width 43 height 39
click at [910, 371] on button "Ok" at bounding box center [905, 368] width 44 height 32
type input "[DATE]"
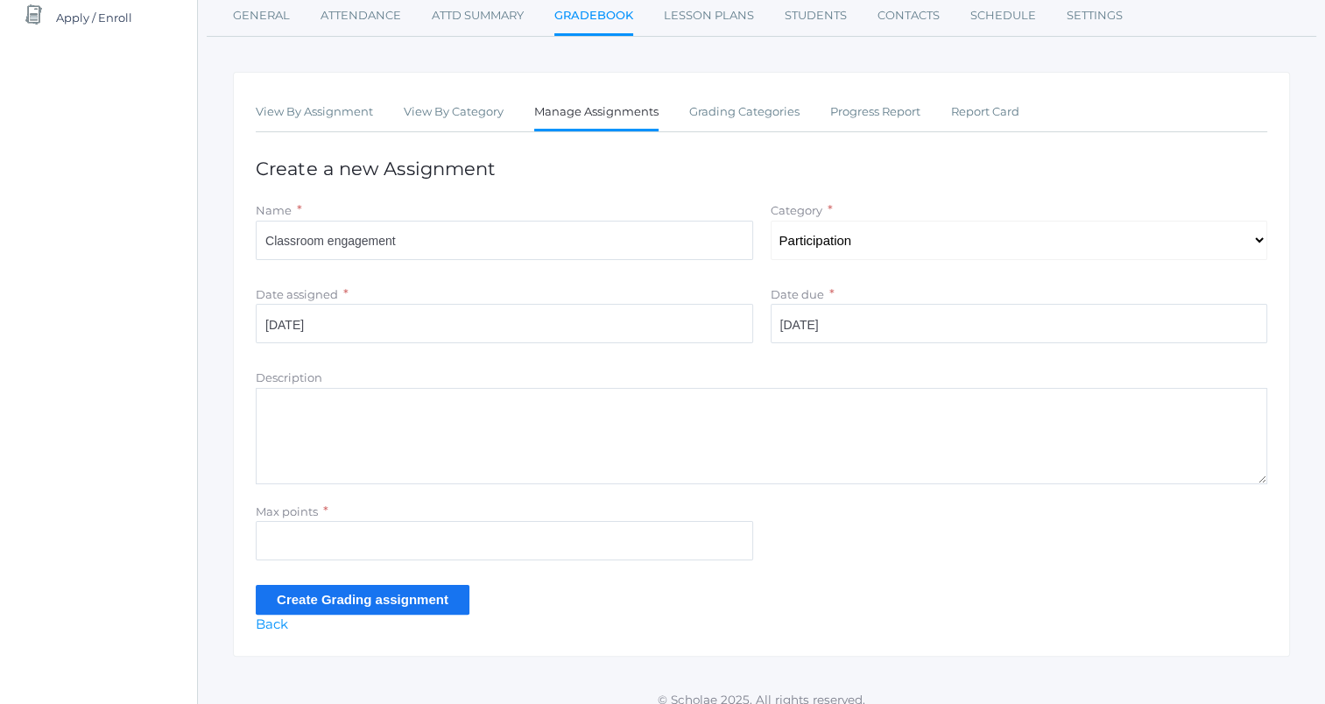
scroll to position [243, 0]
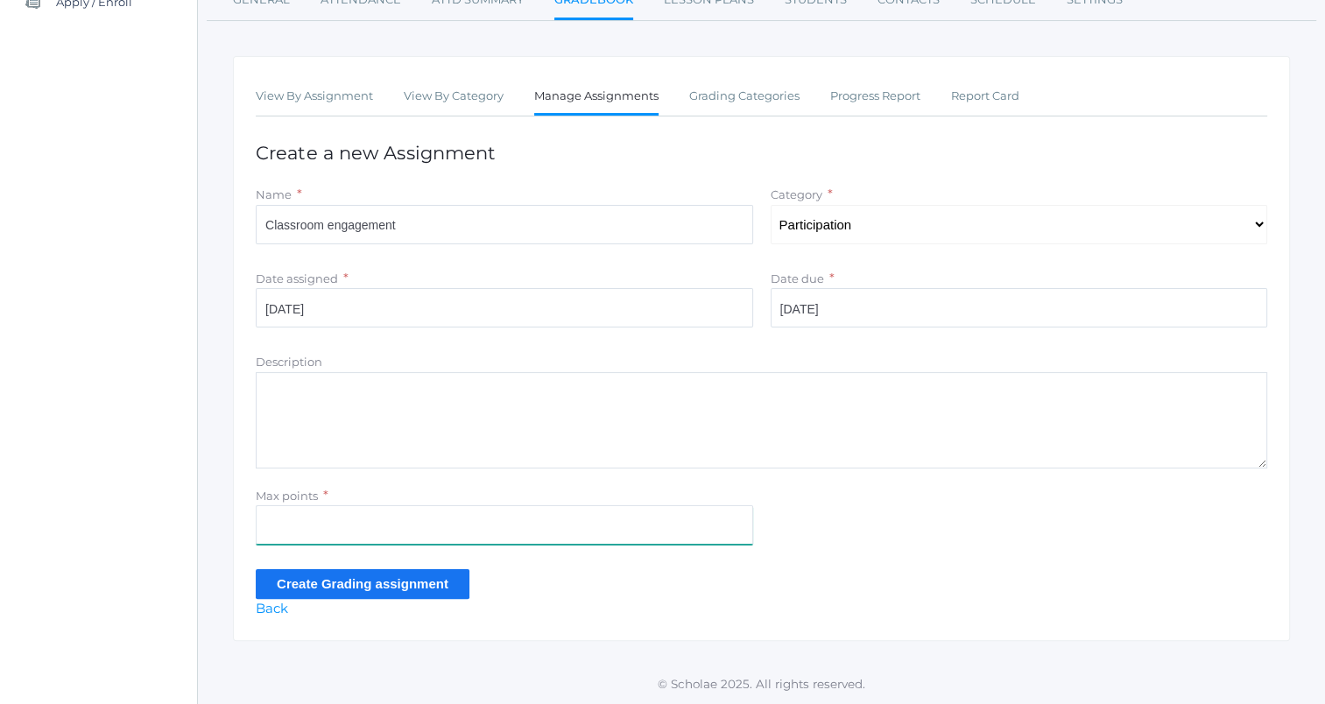
click at [497, 536] on input "Max points" at bounding box center [504, 524] width 497 height 39
type input "10"
click at [429, 582] on input "Create Grading assignment" at bounding box center [363, 583] width 214 height 29
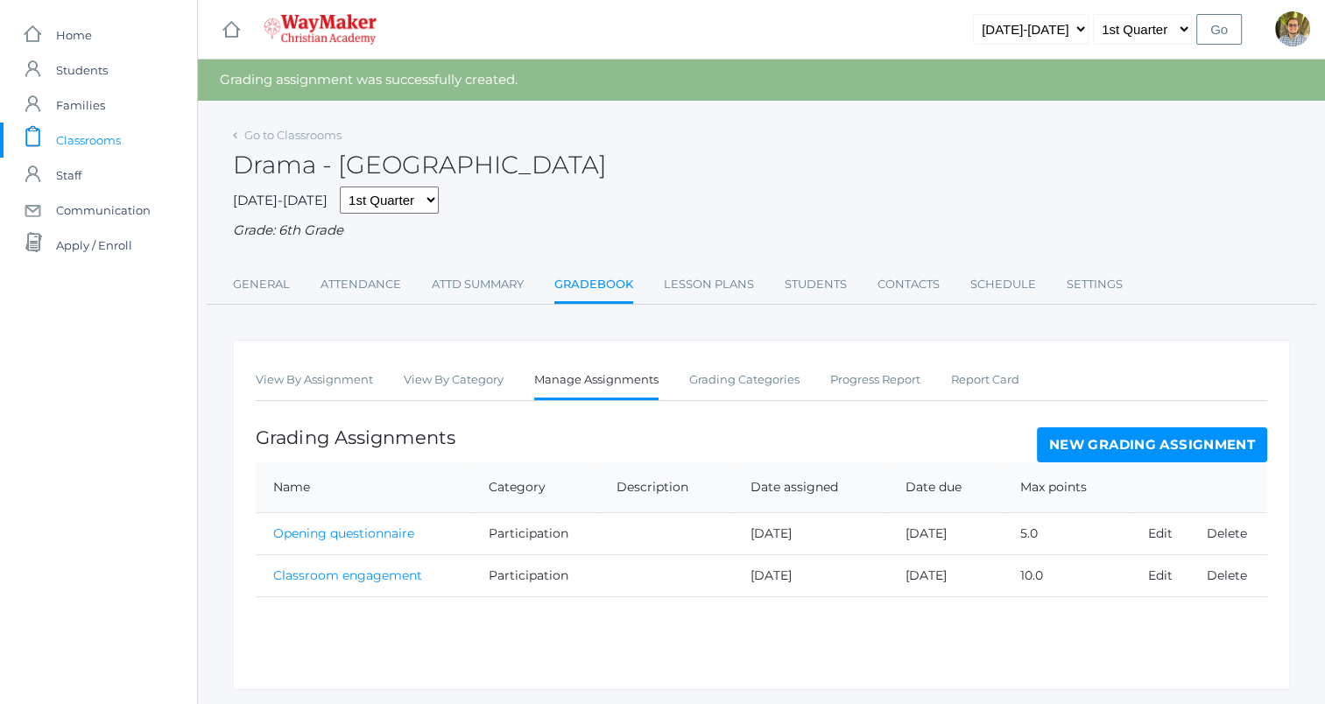
click at [336, 362] on div "View By Assignment View By Category Manage Assignments Grading Categories Progr…" at bounding box center [761, 515] width 1057 height 350
click at [332, 382] on link "View By Assignment" at bounding box center [314, 379] width 117 height 35
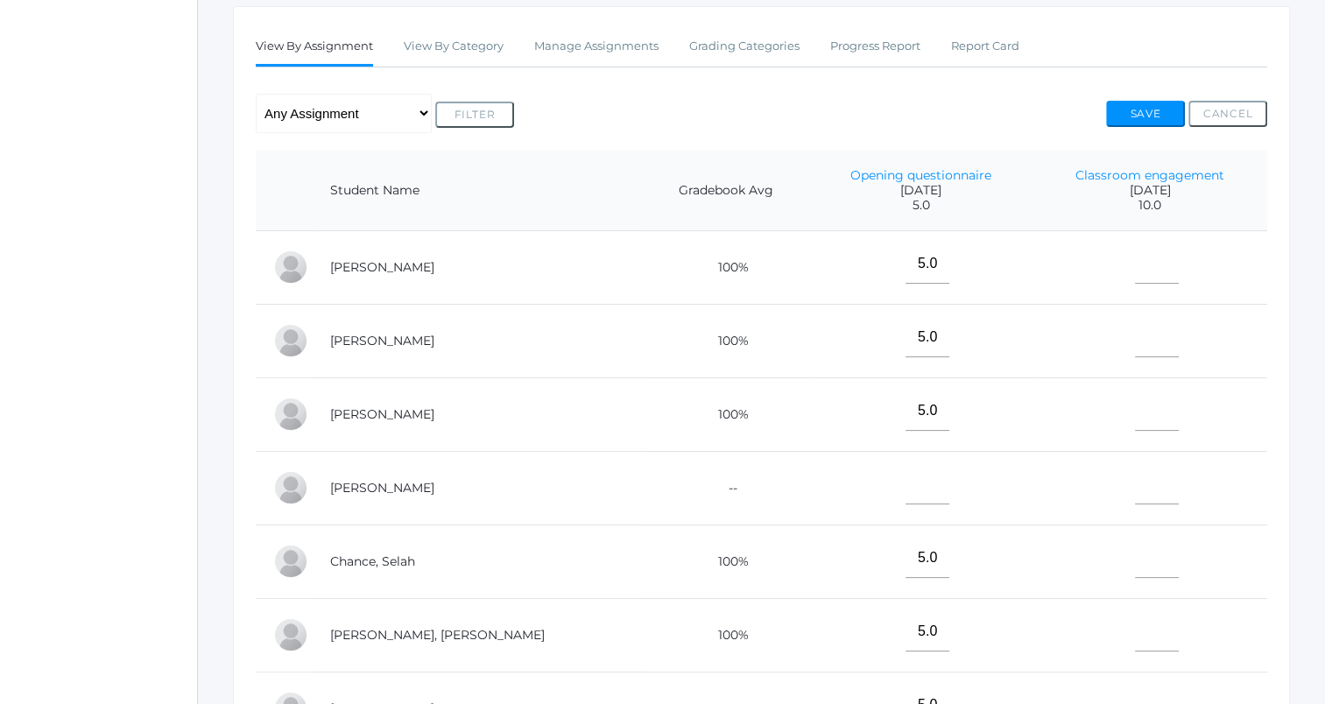
scroll to position [263, 0]
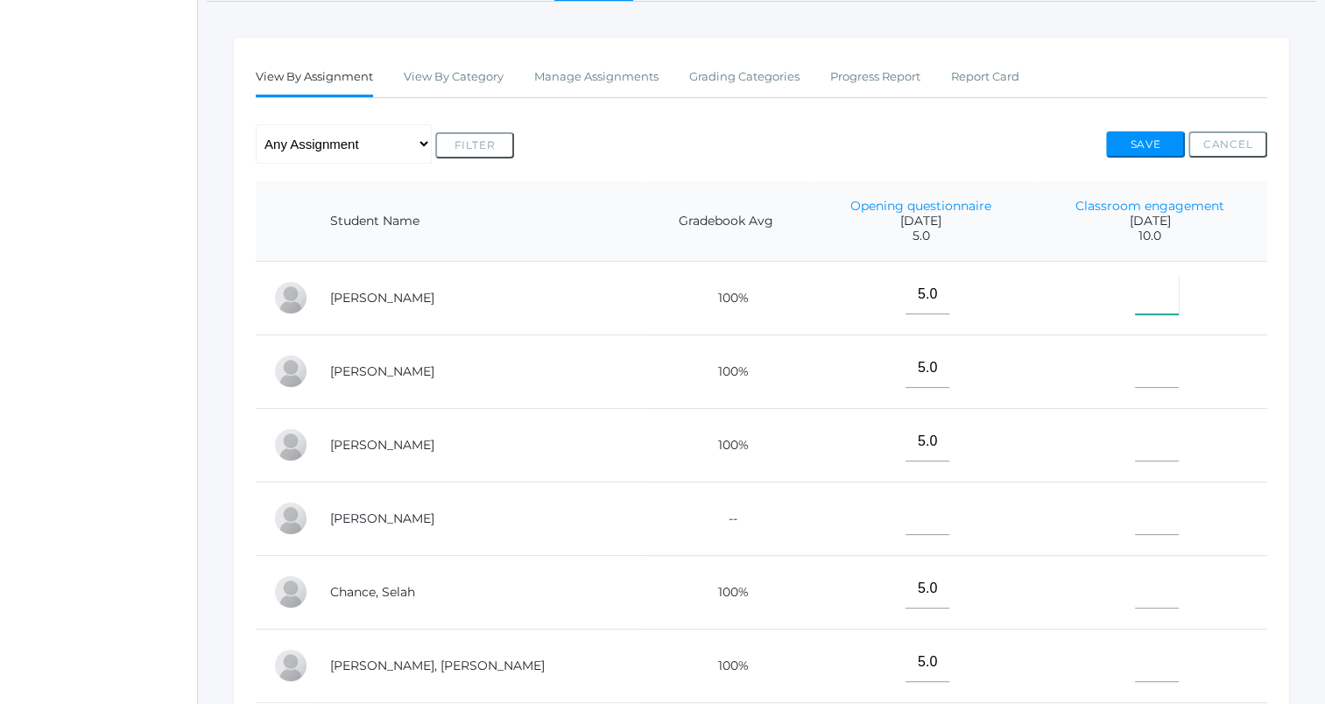
click at [1135, 290] on input"] "text" at bounding box center [1157, 294] width 44 height 39
type input"] "10"
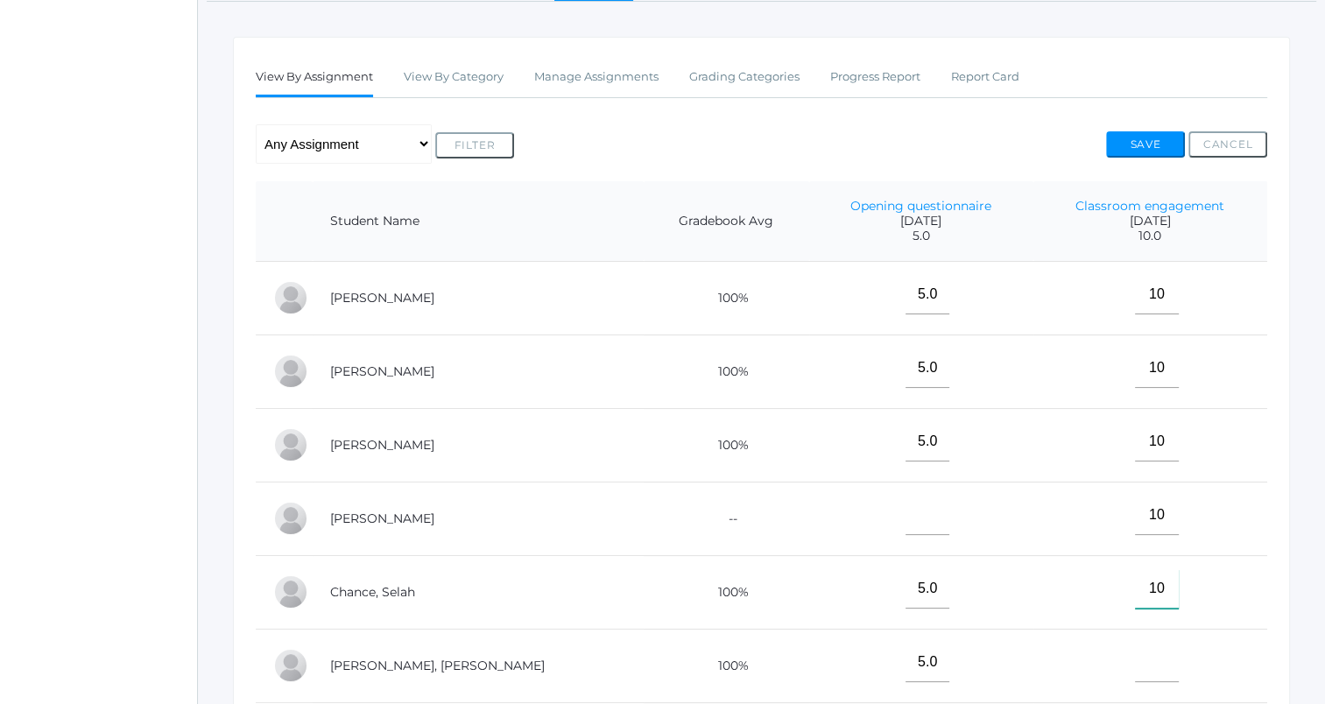
type input"] "10"
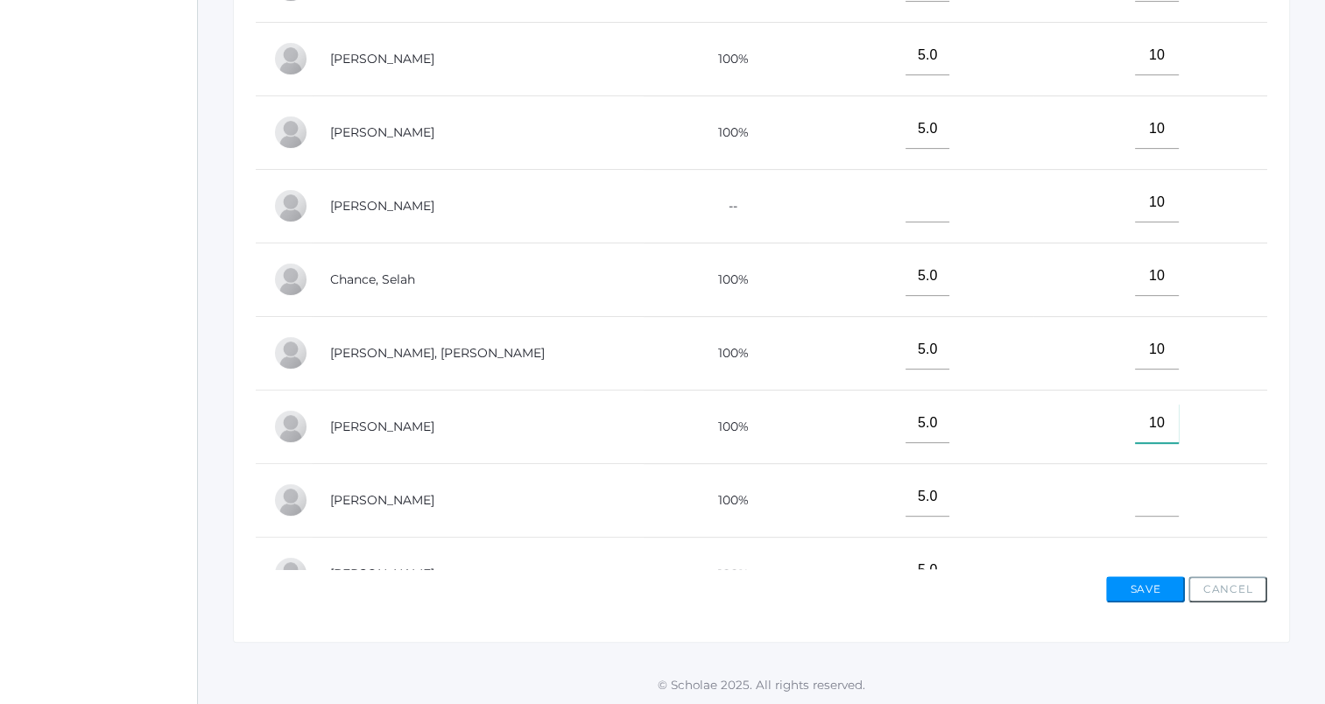
type input"] "10"
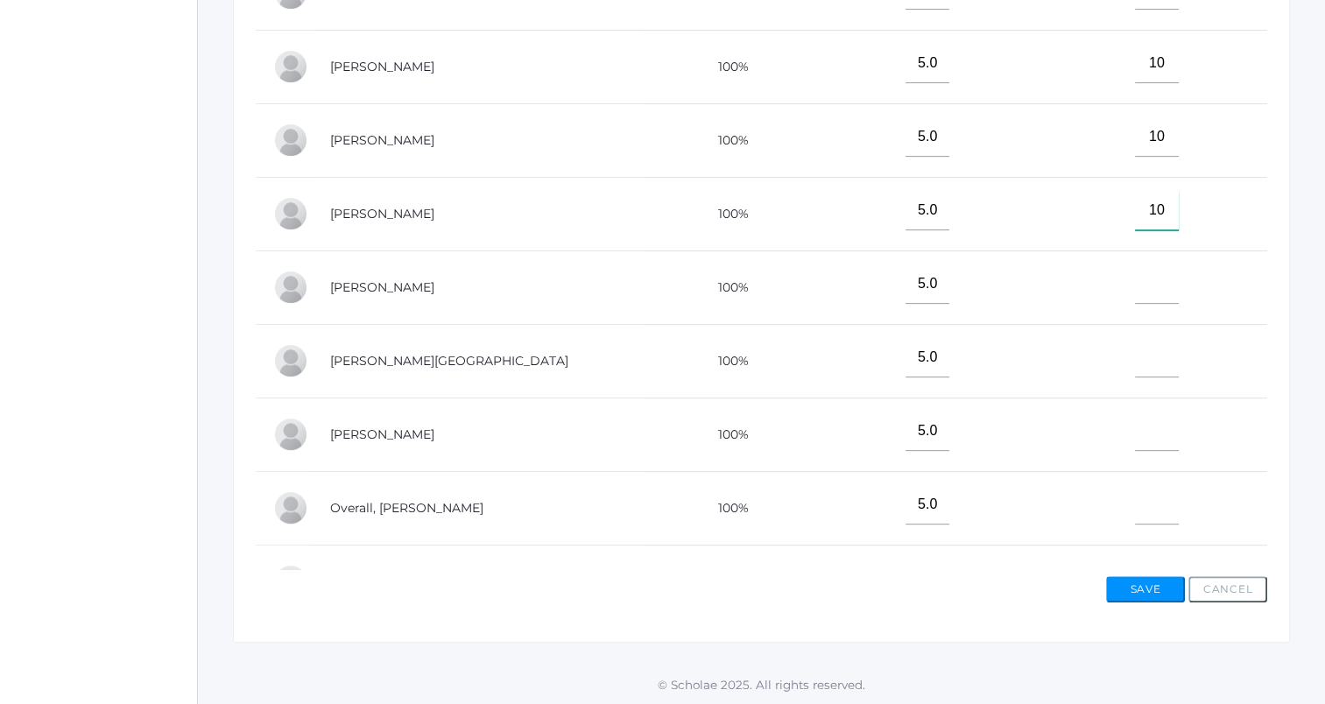
type input"] "10"
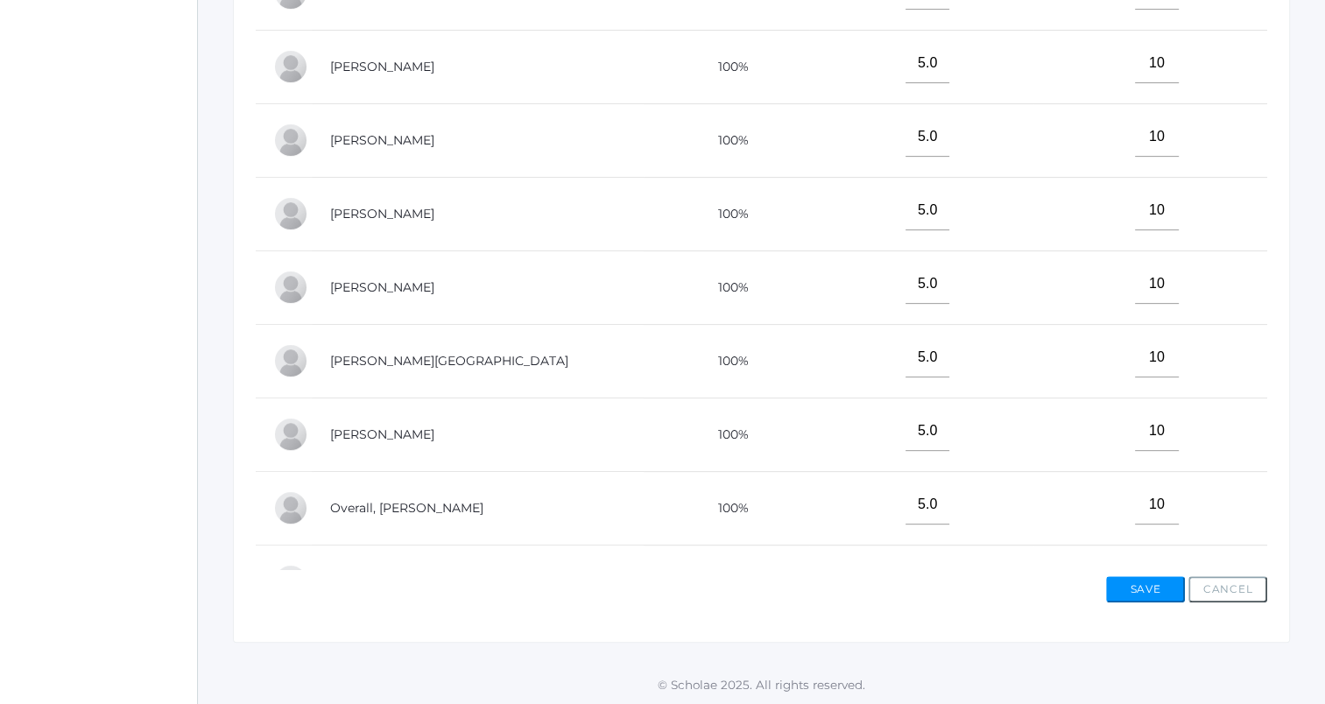
scroll to position [714, 0]
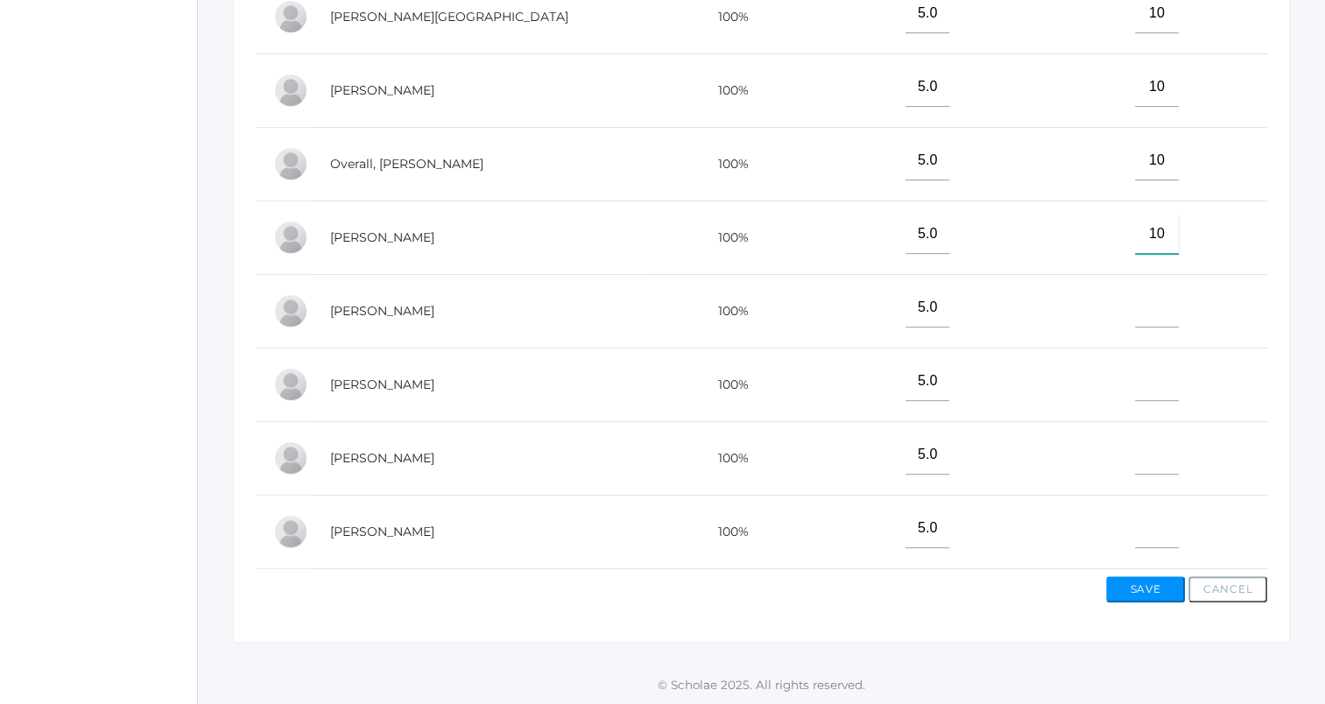
type input"] "10"
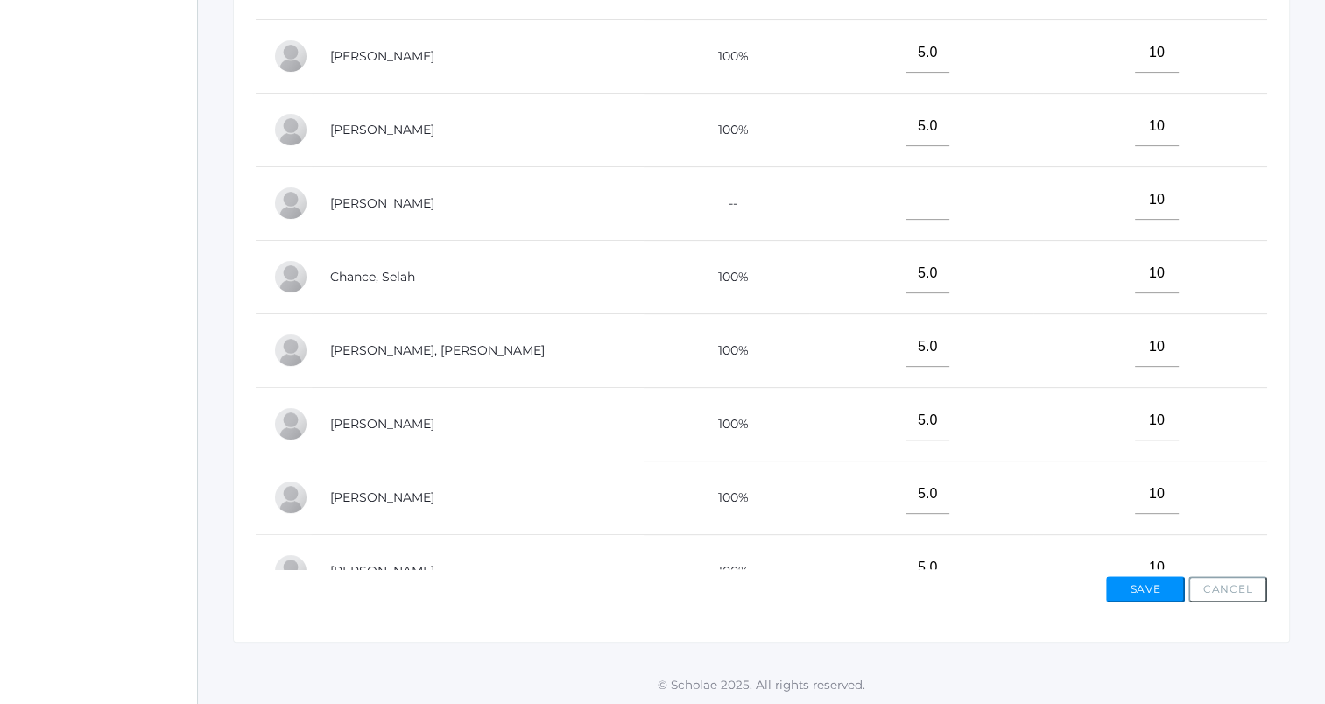
scroll to position [0, 0]
type input"] "10"
click at [1151, 592] on button "Save" at bounding box center [1145, 589] width 79 height 26
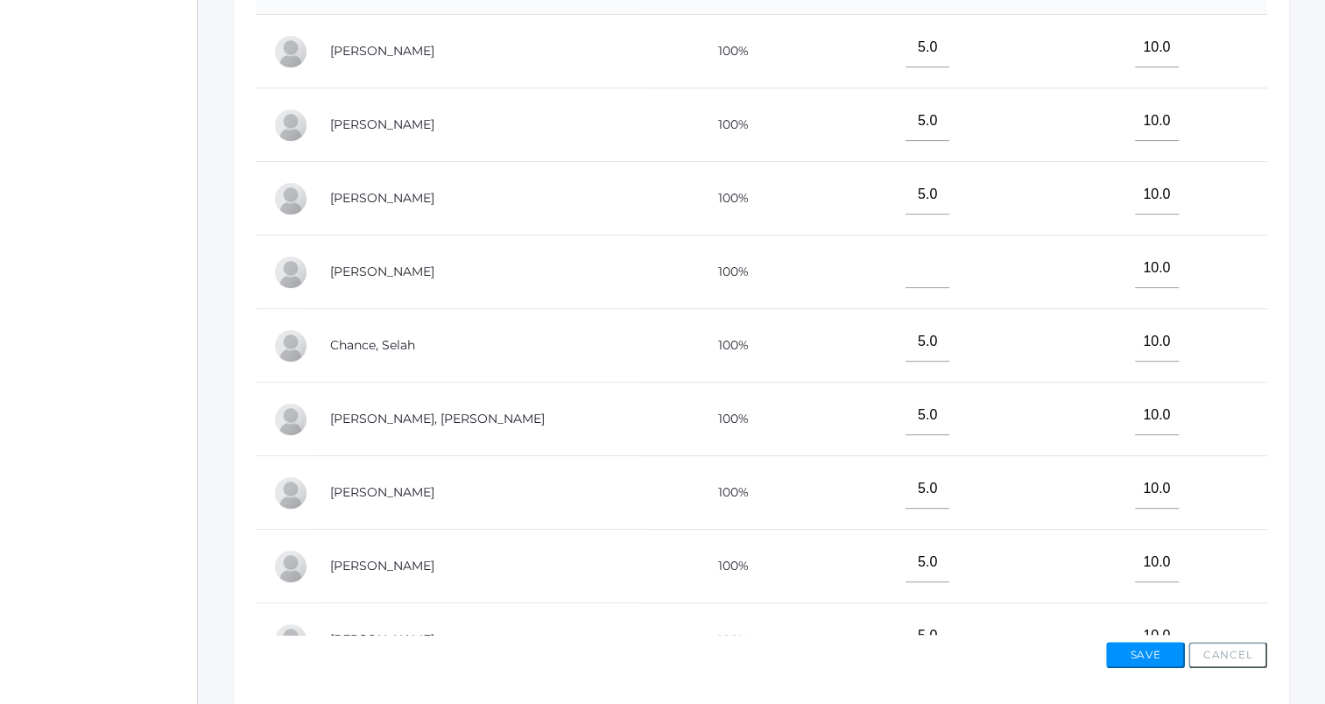
scroll to position [441, 0]
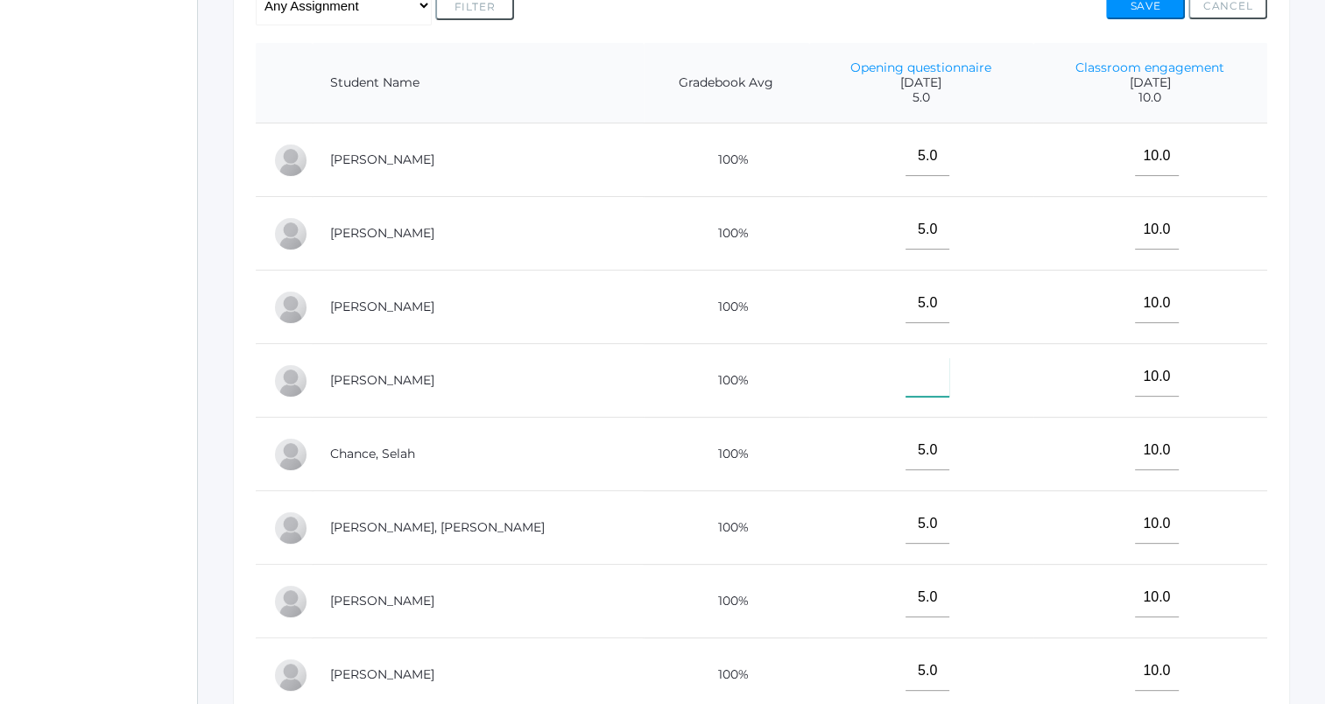
click at [905, 381] on input"] "text" at bounding box center [927, 376] width 44 height 39
type input"] "e"
click at [1282, 427] on div "View By Assignment View By Category Manage Assignments Grading Categories Progr…" at bounding box center [761, 358] width 1057 height 918
click at [1152, 2] on button "Save" at bounding box center [1145, 6] width 79 height 26
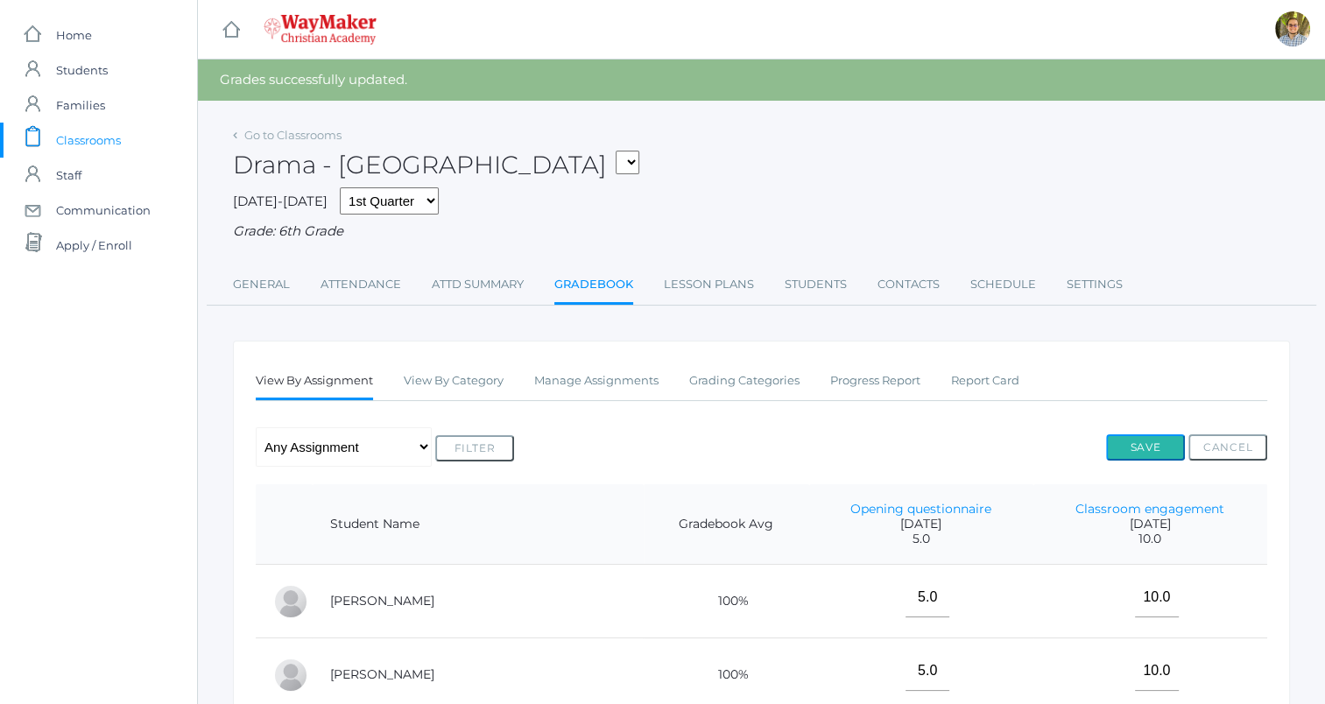
click at [1144, 453] on button "Save" at bounding box center [1145, 447] width 79 height 26
click at [117, 136] on span "Classrooms" at bounding box center [88, 140] width 65 height 35
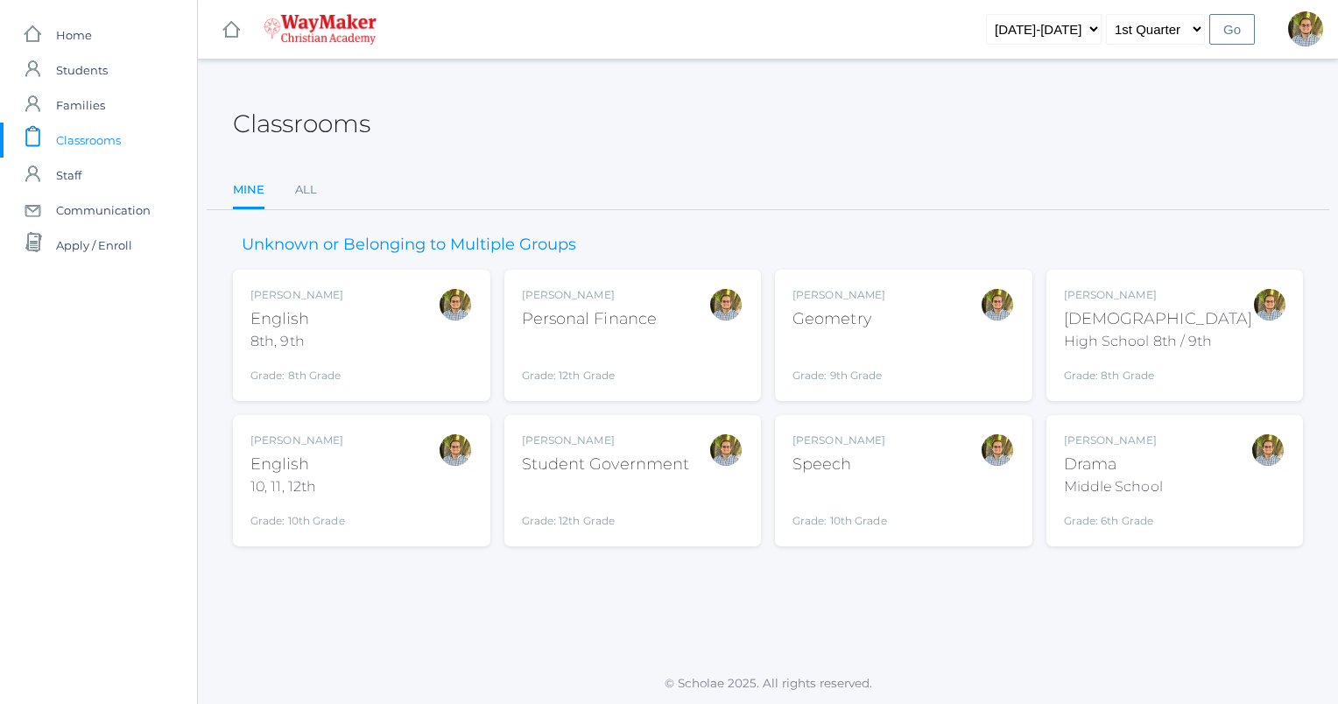
click at [1111, 474] on div "Drama" at bounding box center [1113, 465] width 99 height 24
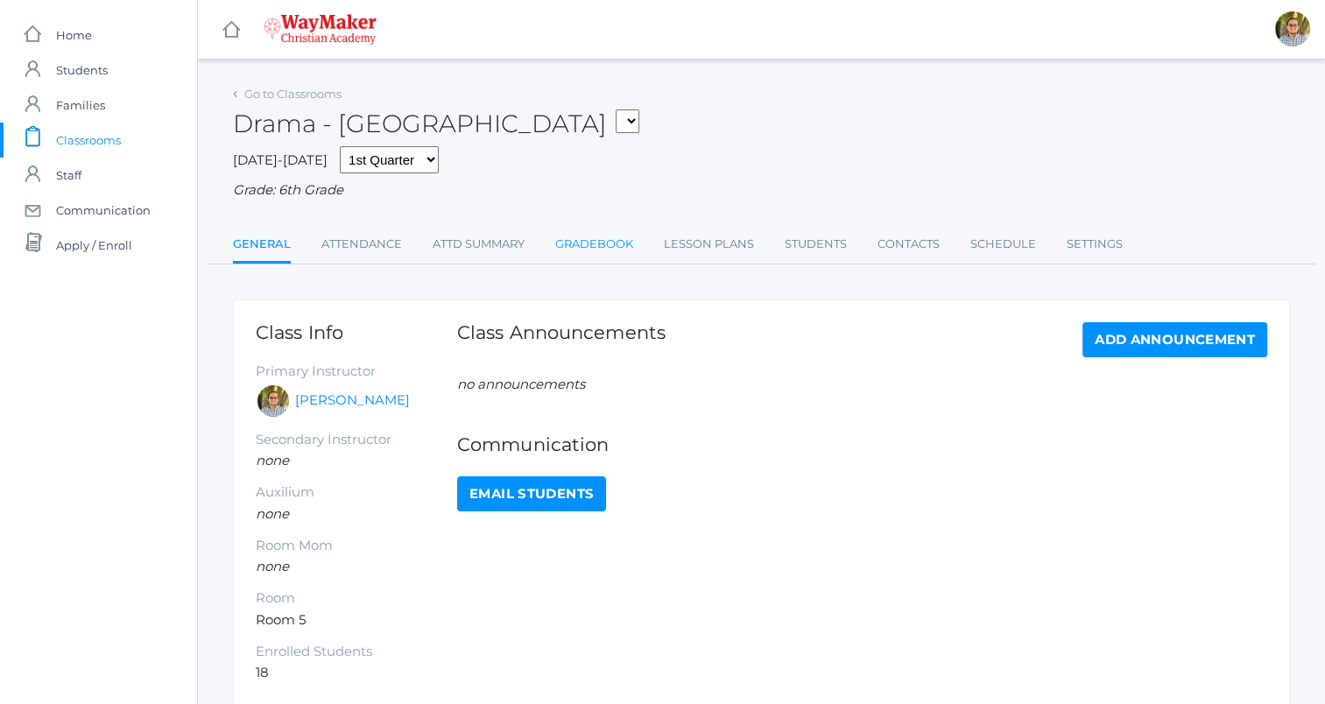
click at [618, 242] on link "Gradebook" at bounding box center [594, 244] width 78 height 35
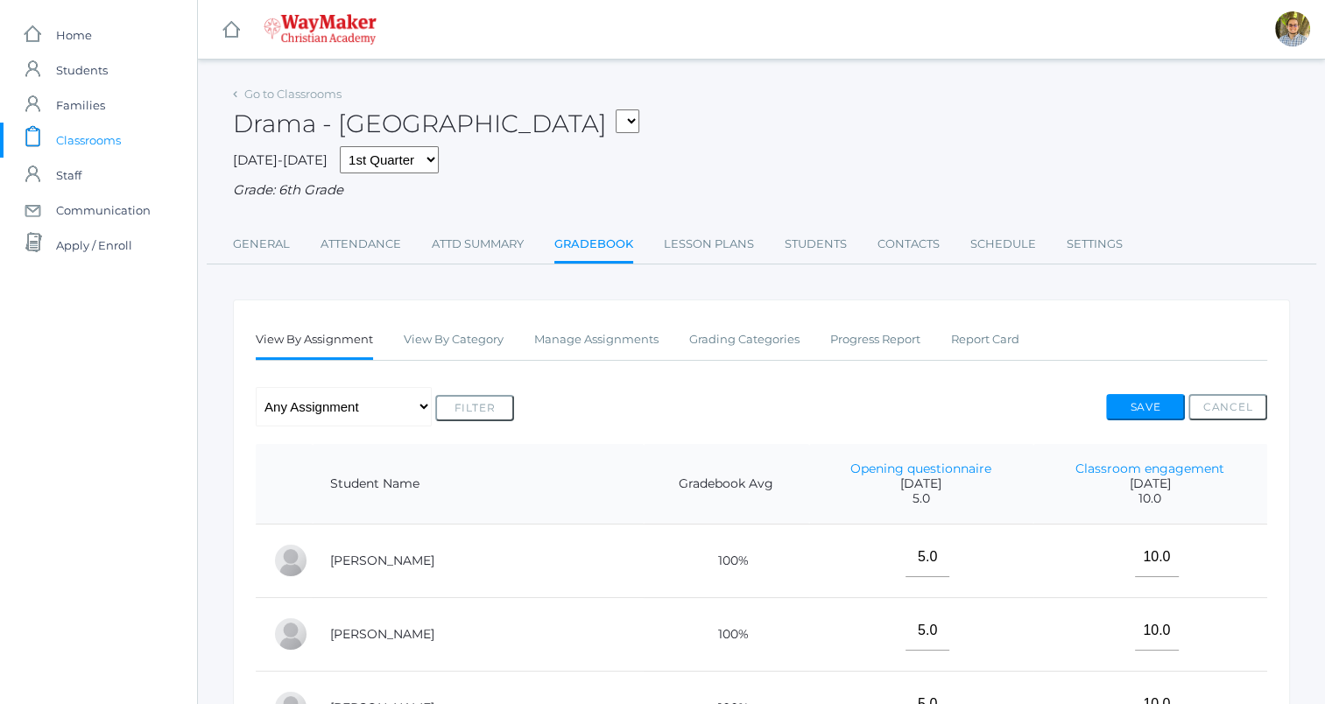
click at [146, 140] on link "icons/clipboard/plain Created with Sketch. Classrooms" at bounding box center [98, 140] width 197 height 35
